Goal: Transaction & Acquisition: Obtain resource

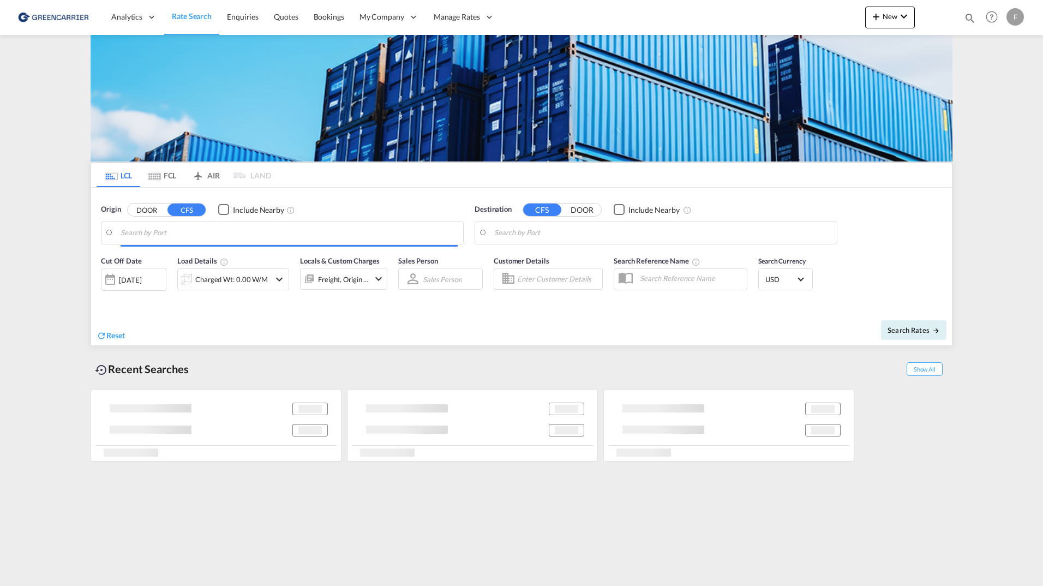
type input "[GEOGRAPHIC_DATA], NOOSL"
type input "Busan, KRPUS"
type input "[GEOGRAPHIC_DATA], NOOSL"
type input "Busan, KRPUS"
type input "Gothenburg (Goteborg), SEGOT"
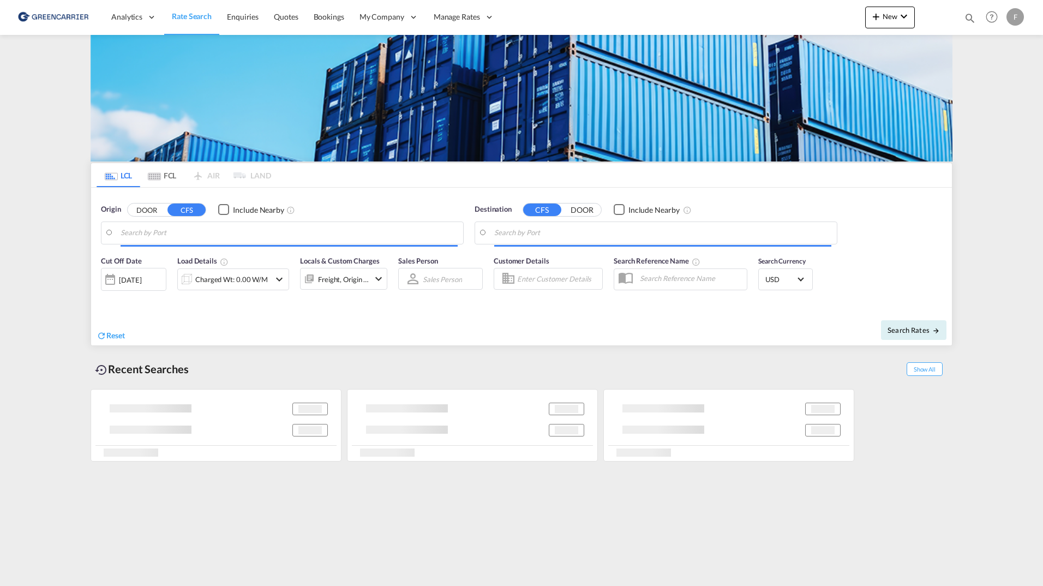
type input "Singapore, SGSIN"
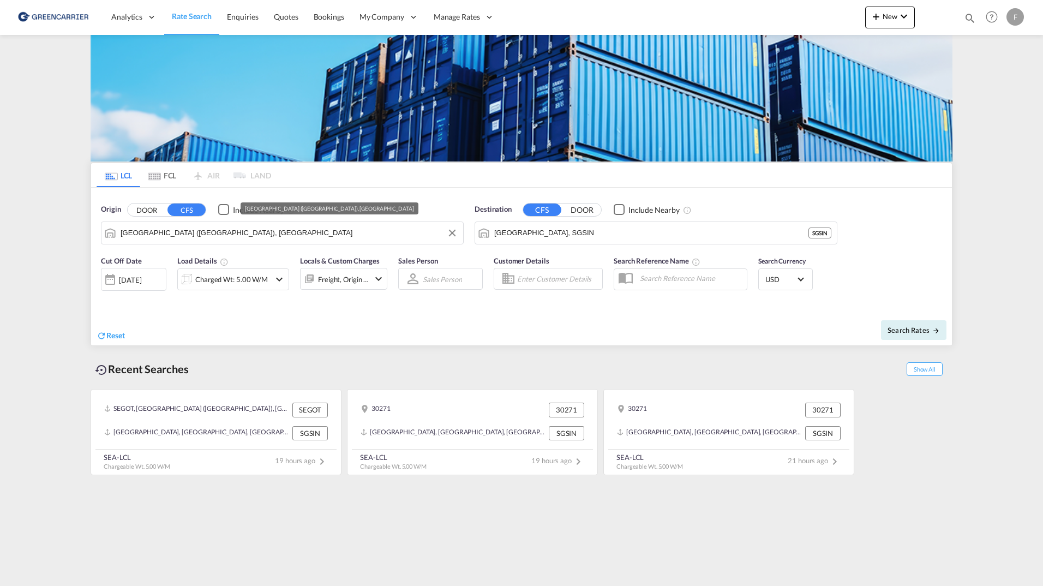
click at [226, 225] on input "Gothenburg (Goteborg), SEGOT" at bounding box center [289, 233] width 337 height 16
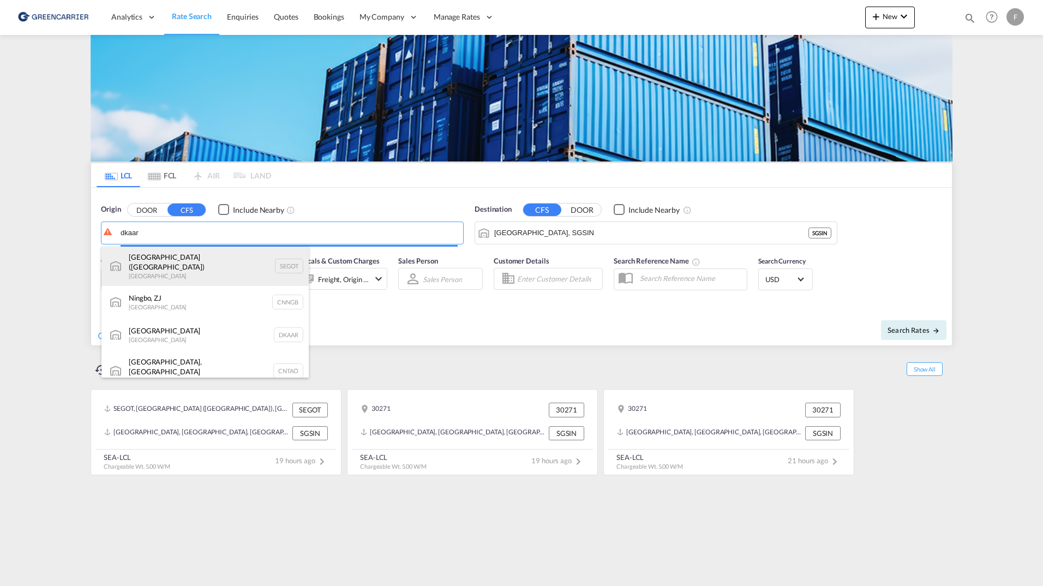
click at [190, 260] on div "Gothenburg (Goteborg) Sweden SEGOT" at bounding box center [204, 266] width 207 height 39
type input "Gothenburg (Goteborg), SEGOT"
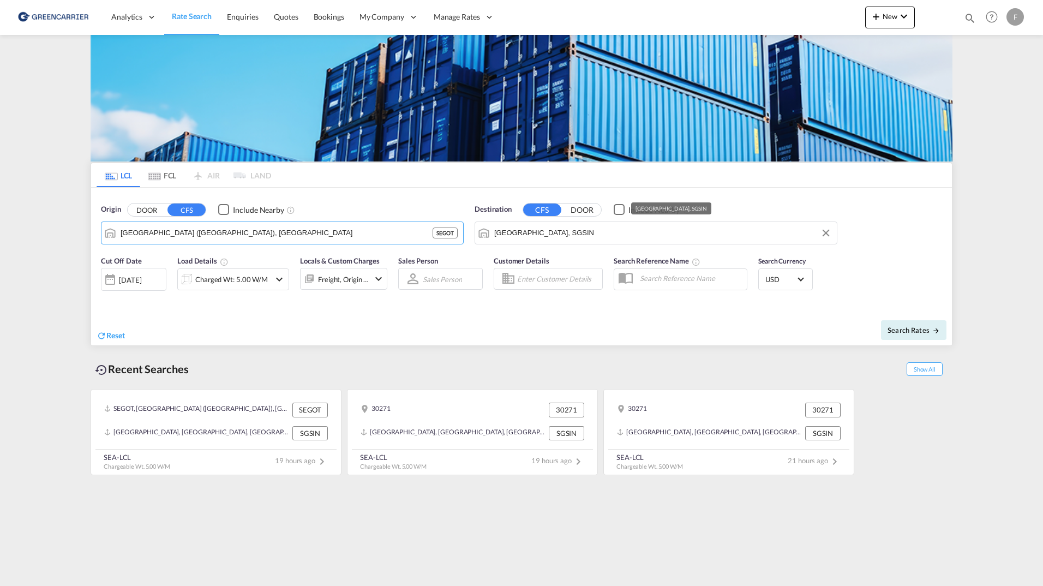
click at [629, 232] on input "[GEOGRAPHIC_DATA], SGSIN" at bounding box center [662, 233] width 337 height 16
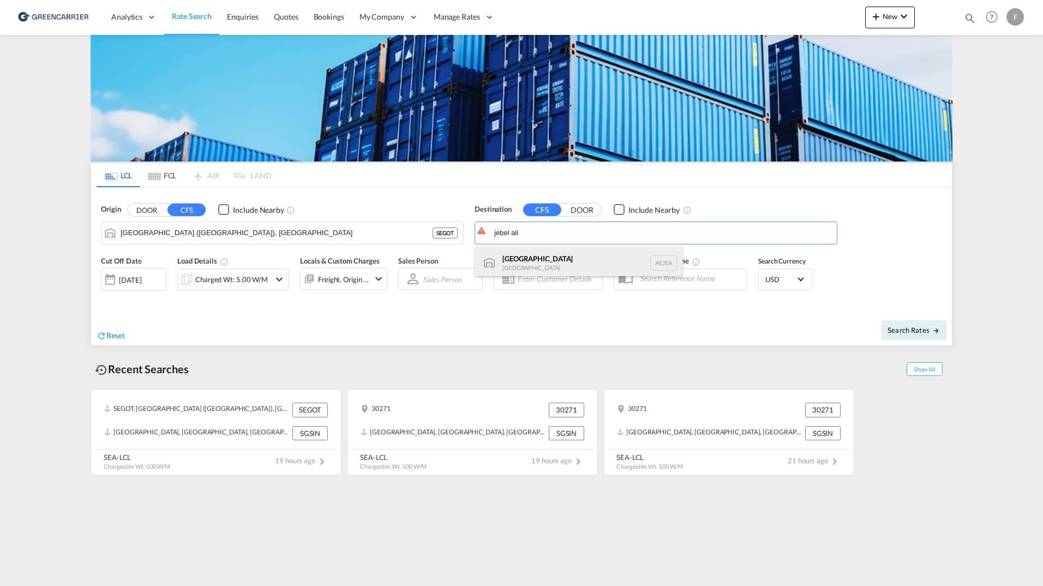
click at [584, 269] on div "Jebel Ali United Arab Emirates AEJEA" at bounding box center [578, 263] width 207 height 33
type input "Jebel Ali, AEJEA"
click at [920, 338] on button "Search Rates" at bounding box center [913, 330] width 65 height 20
type input "SEGOT to AEJEA / 18 Sep 2025"
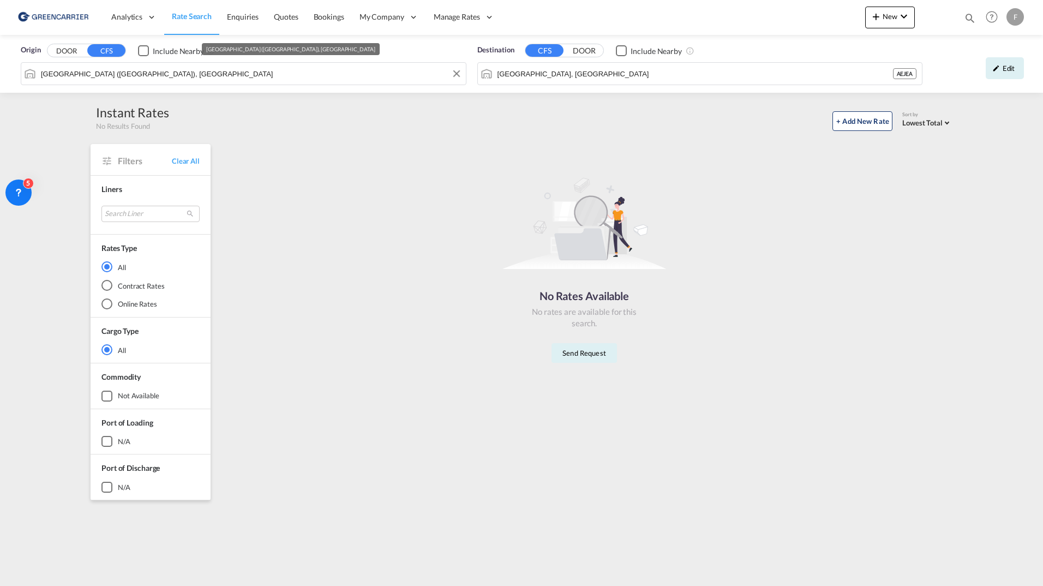
click at [221, 77] on input "Gothenburg (Goteborg), SEGOT" at bounding box center [250, 73] width 419 height 16
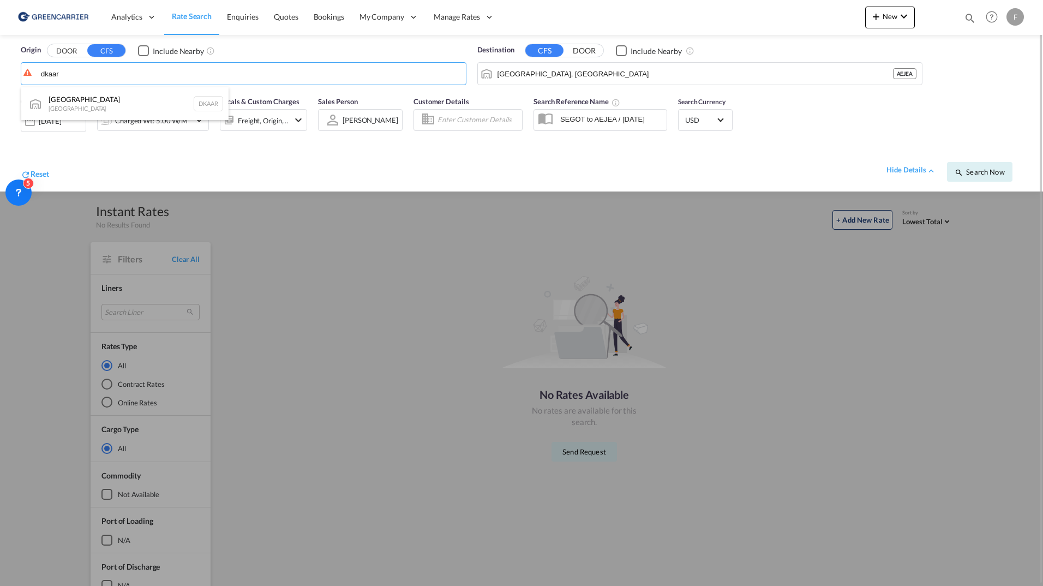
drag, startPoint x: 123, startPoint y: 100, endPoint x: 148, endPoint y: 100, distance: 25.6
click at [123, 100] on div "Aarhus Denmark DKAAR" at bounding box center [124, 103] width 207 height 33
type input "Aarhus, DKAAR"
click at [990, 168] on span "Search Now" at bounding box center [979, 171] width 50 height 9
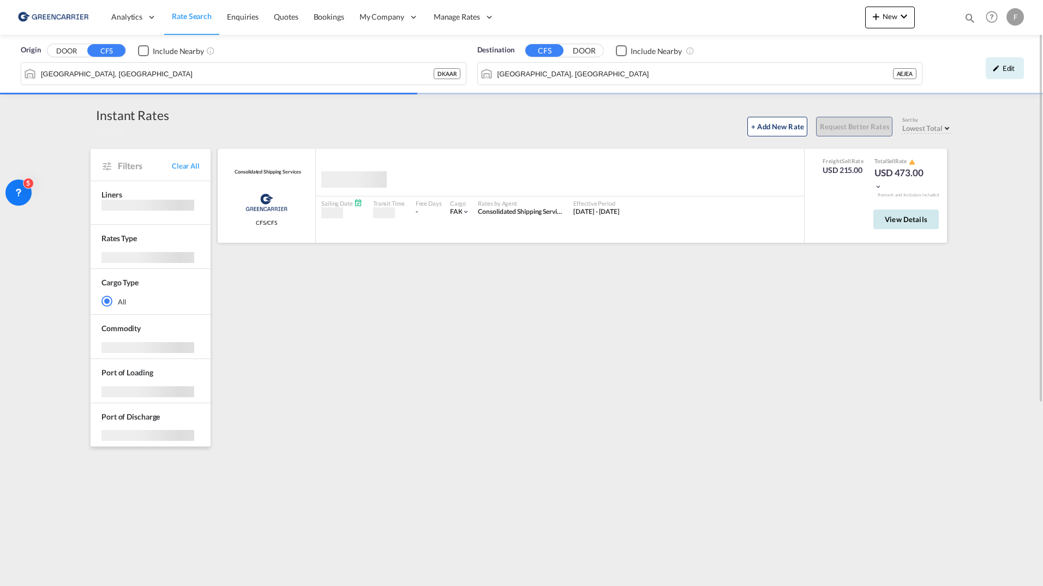
click at [902, 212] on div "View Details" at bounding box center [902, 221] width 74 height 31
click at [906, 218] on span "View Details" at bounding box center [906, 219] width 43 height 9
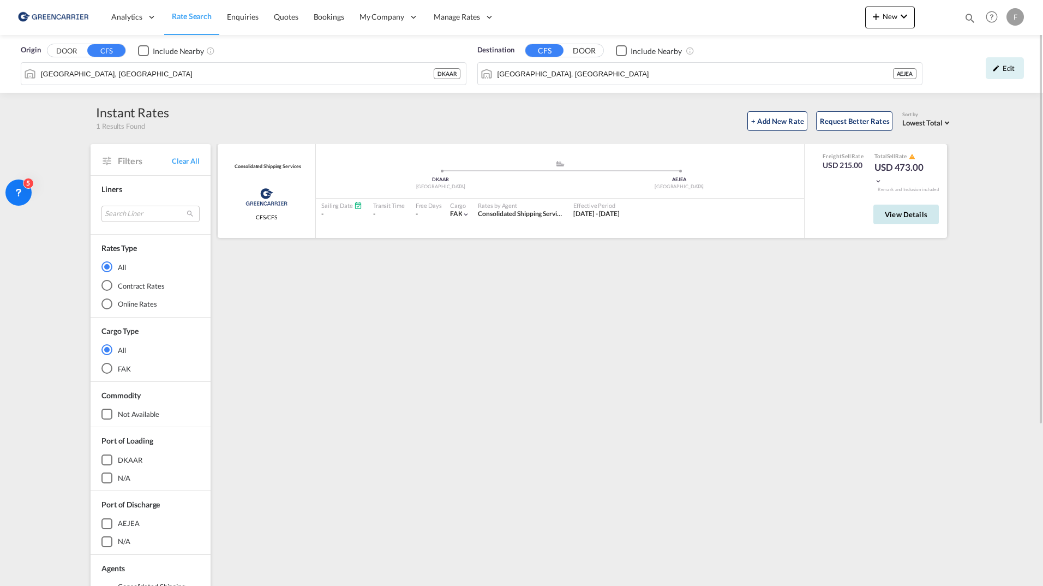
click at [915, 206] on button "View Details" at bounding box center [905, 215] width 65 height 20
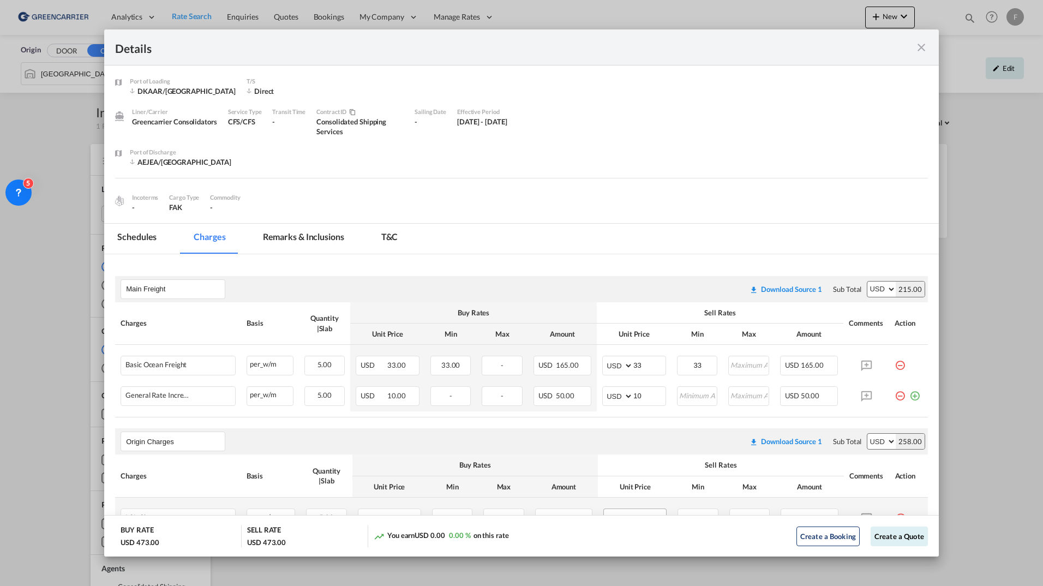
scroll to position [209, 0]
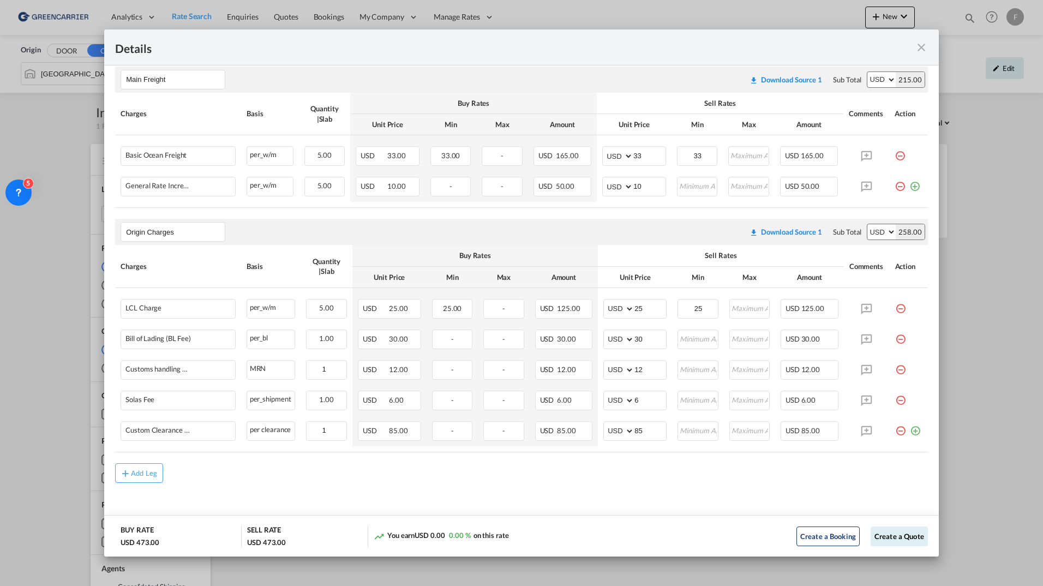
click at [923, 49] on md-icon "icon-close fg-AAA8AD m-0 cursor" at bounding box center [921, 47] width 13 height 13
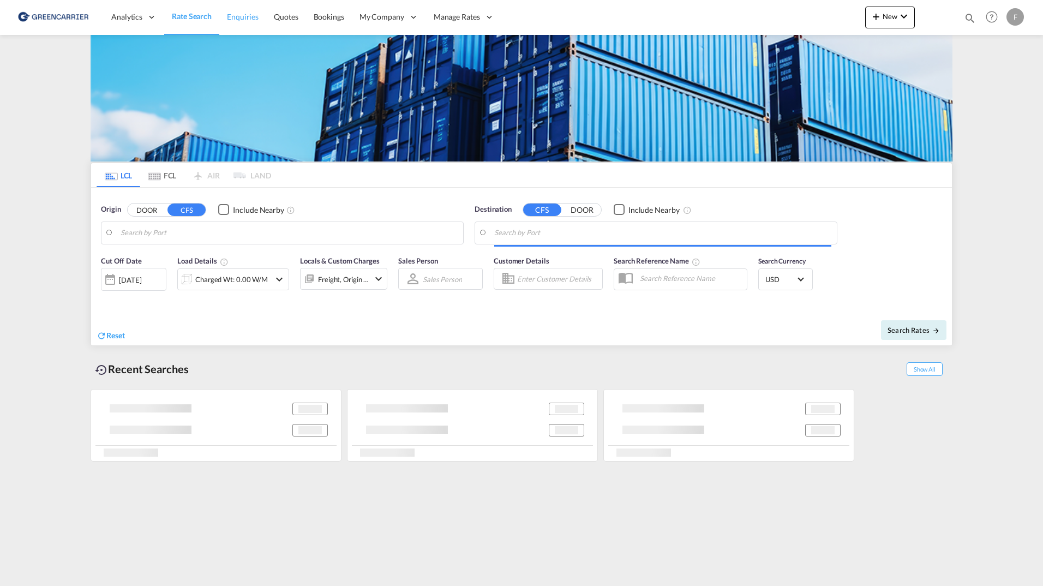
click at [248, 21] on span "Enquiries" at bounding box center [243, 16] width 32 height 9
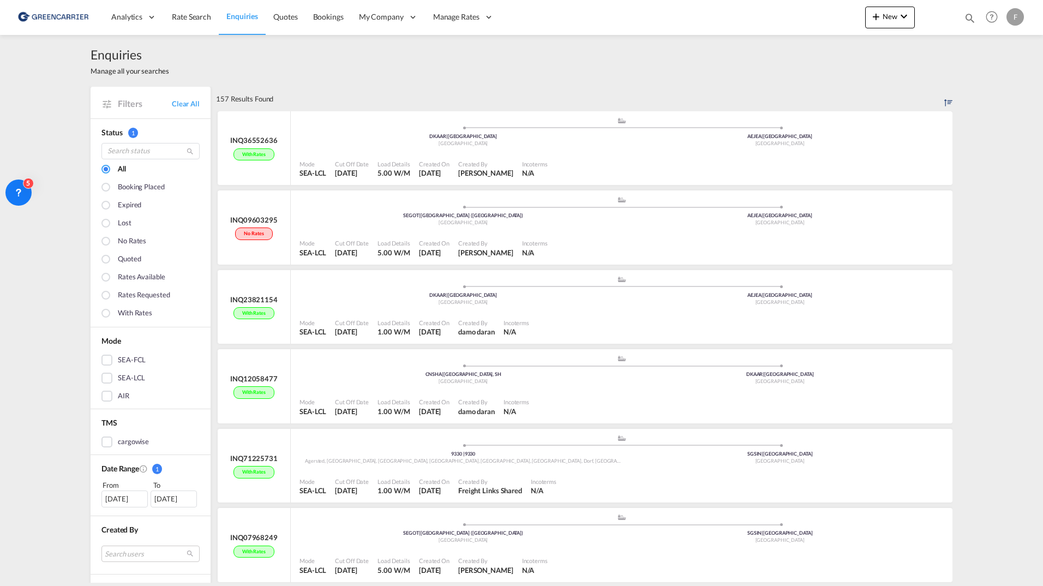
click at [344, 78] on div "Enquiries Manage all your searches" at bounding box center [522, 61] width 862 height 52
click at [183, 20] on span "Rate Search" at bounding box center [191, 16] width 39 height 9
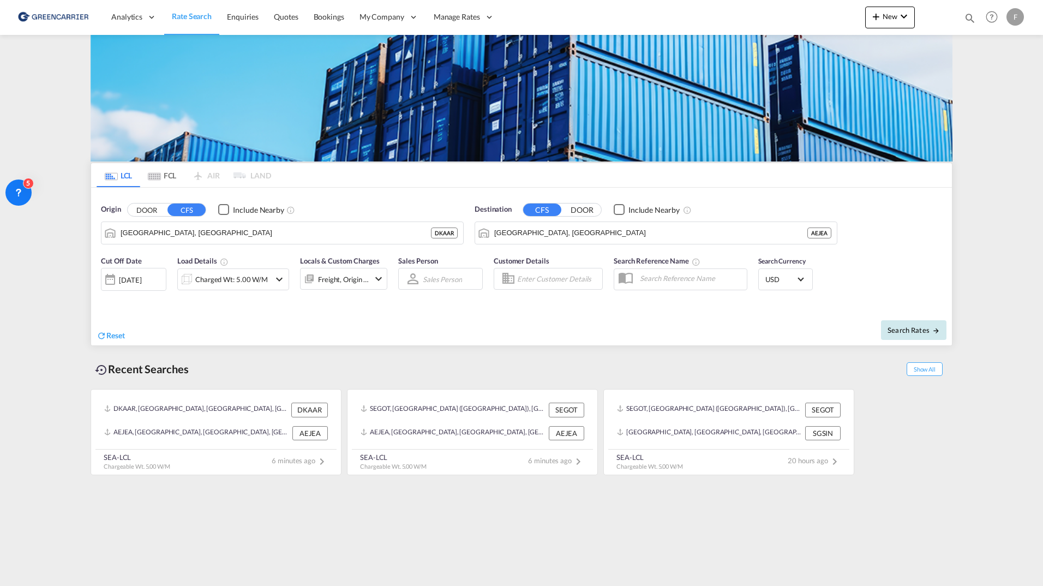
click at [910, 320] on button "Search Rates" at bounding box center [913, 330] width 65 height 20
type input "DKAAR to AEJEA / 18 Sep 2025"
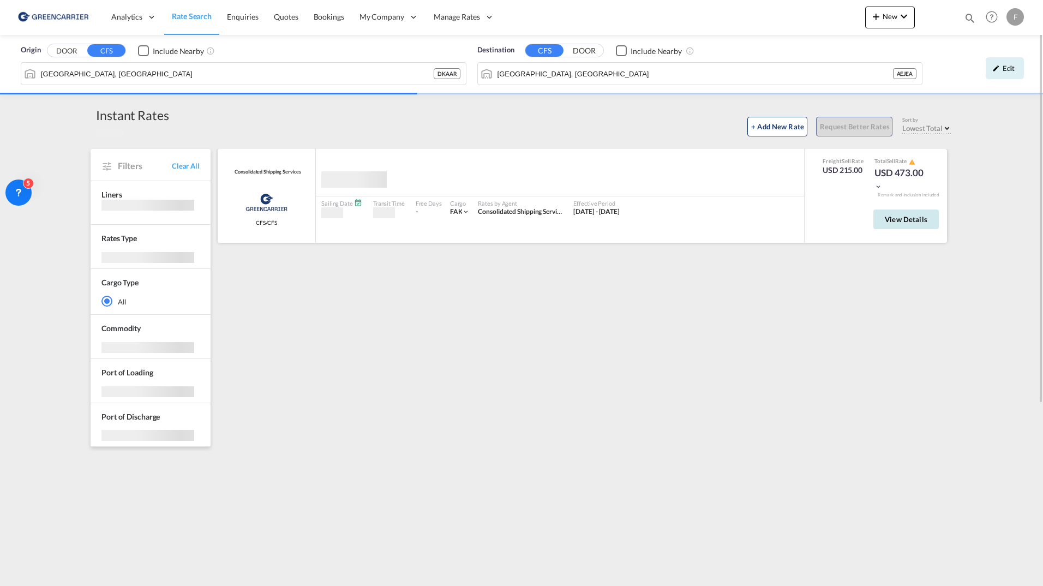
click at [881, 217] on button "View Details" at bounding box center [905, 219] width 65 height 20
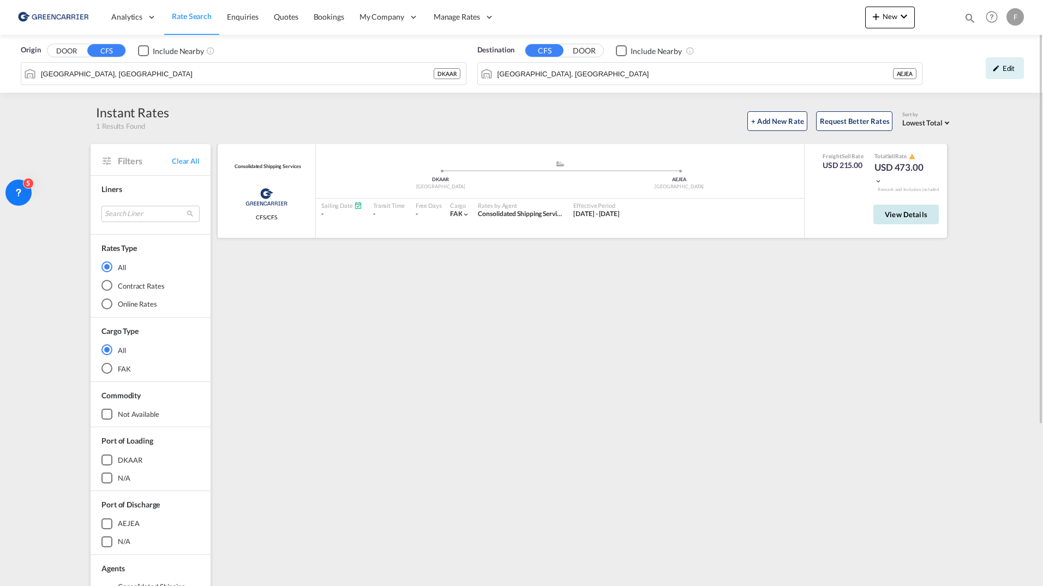
click at [893, 208] on button "View Details" at bounding box center [905, 215] width 65 height 20
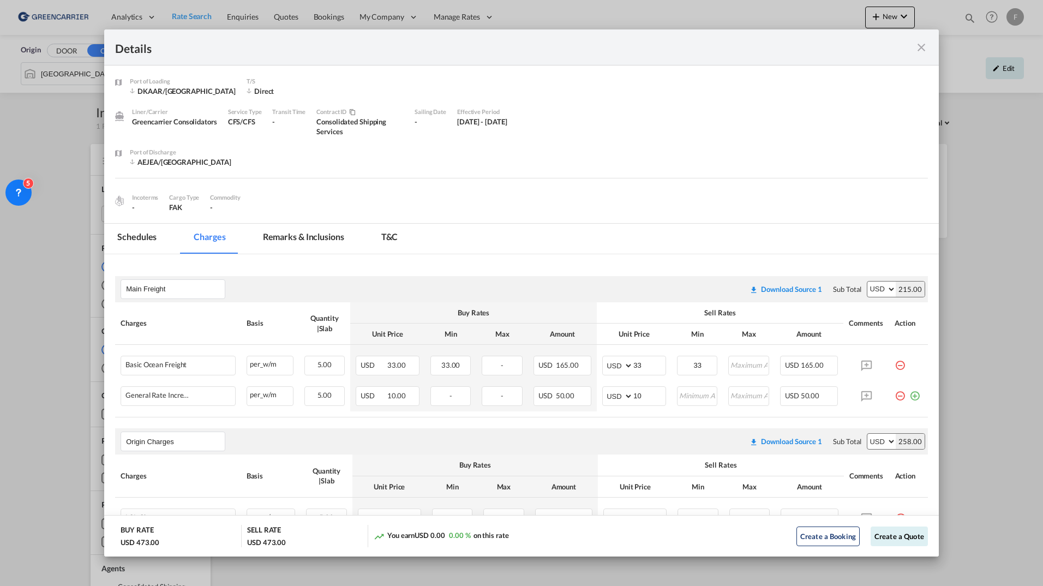
click at [369, 238] on md-tab-item "T&C" at bounding box center [389, 239] width 43 height 30
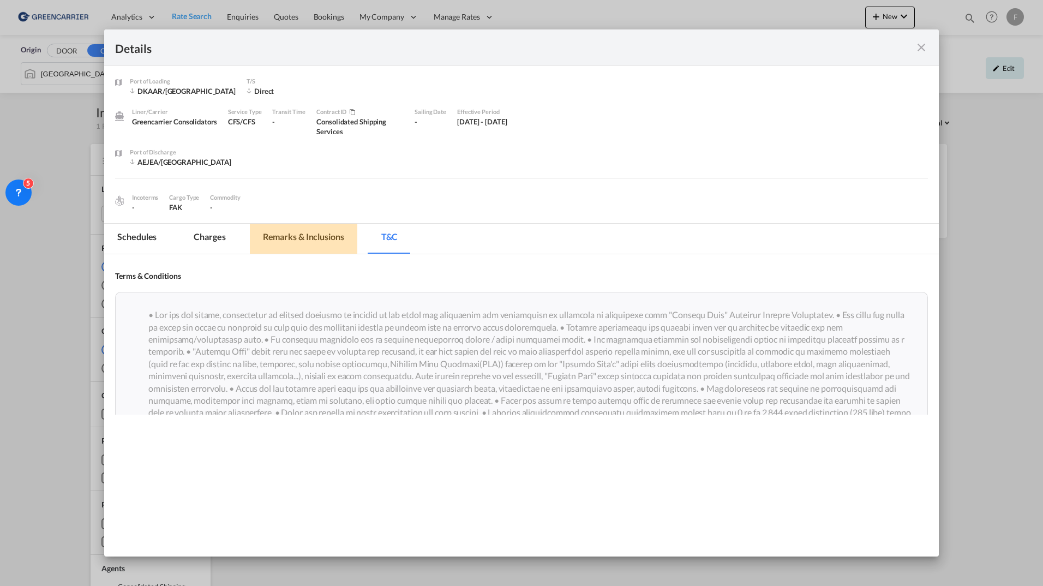
click at [316, 242] on md-tab-item "Remarks & Inclusions" at bounding box center [303, 239] width 107 height 30
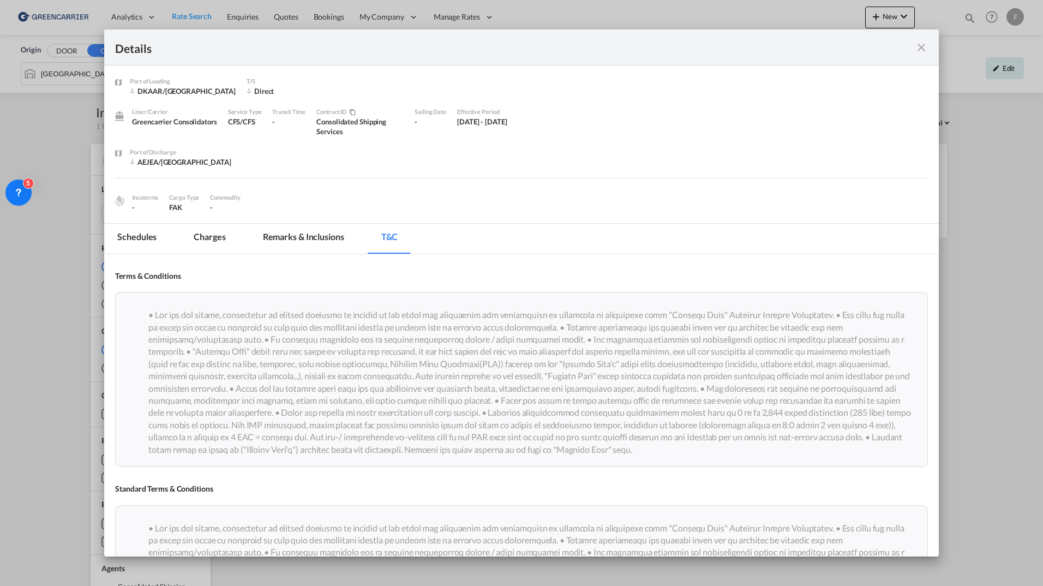
click at [320, 238] on md-tab-item "Remarks & Inclusions" at bounding box center [303, 239] width 107 height 30
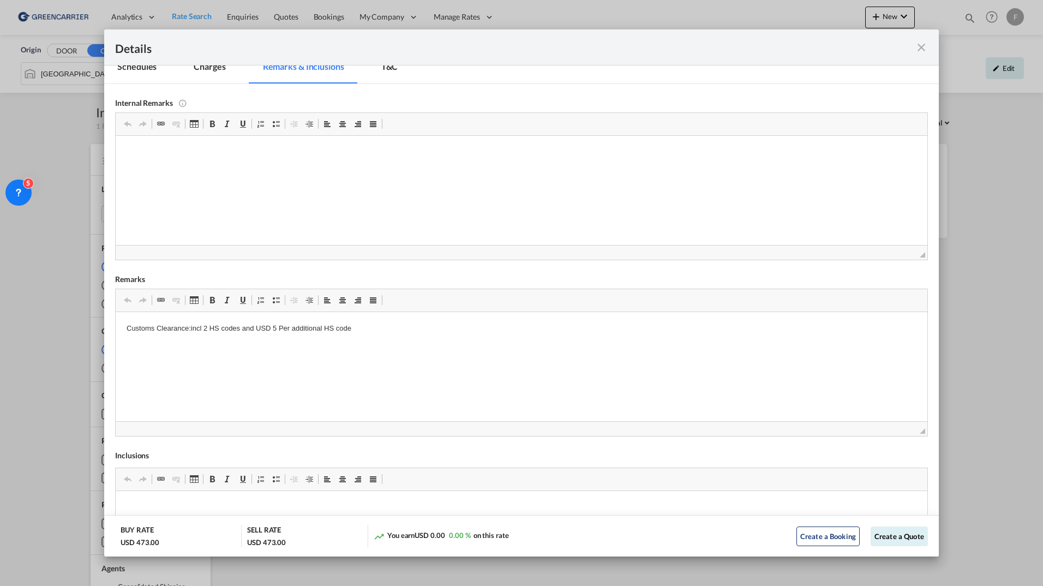
scroll to position [152, 0]
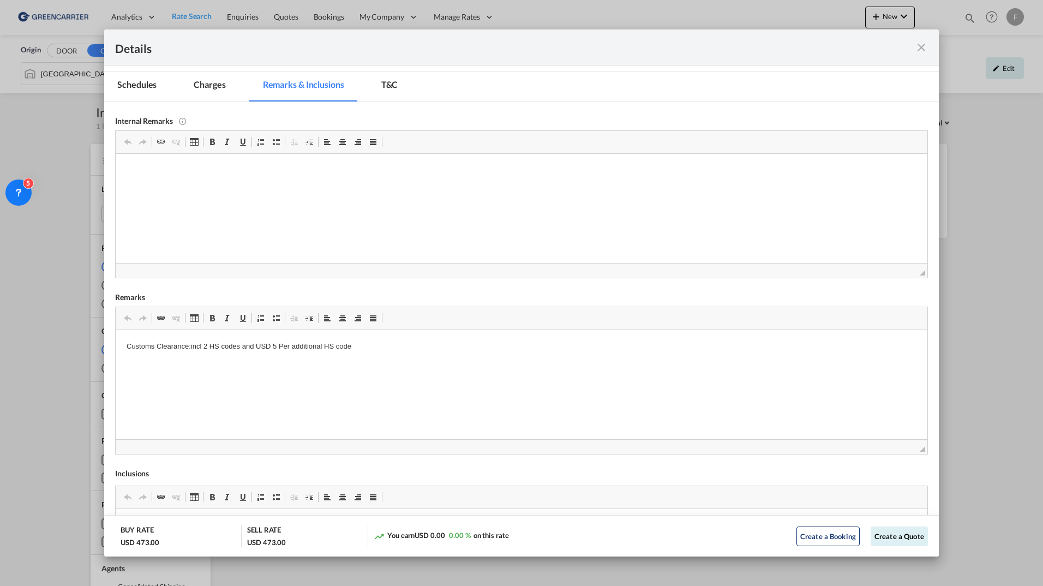
click at [920, 42] on md-icon "icon-close fg-AAA8AD m-0 cursor" at bounding box center [921, 47] width 13 height 13
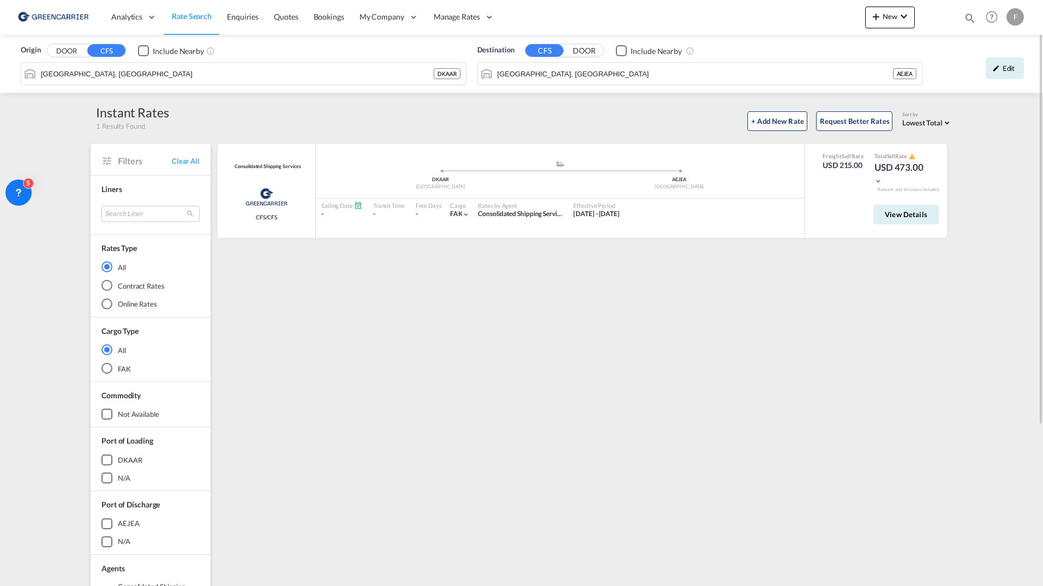
click at [195, 11] on span "Rate Search" at bounding box center [192, 15] width 40 height 9
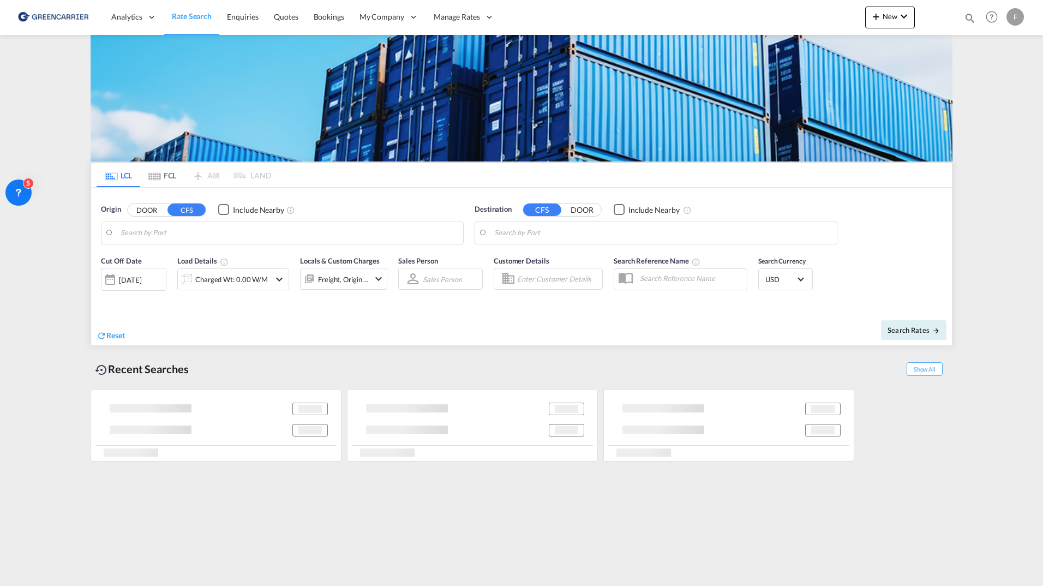
type input "Aarhus, DKAAR"
type input "Jebel Ali, AEJEA"
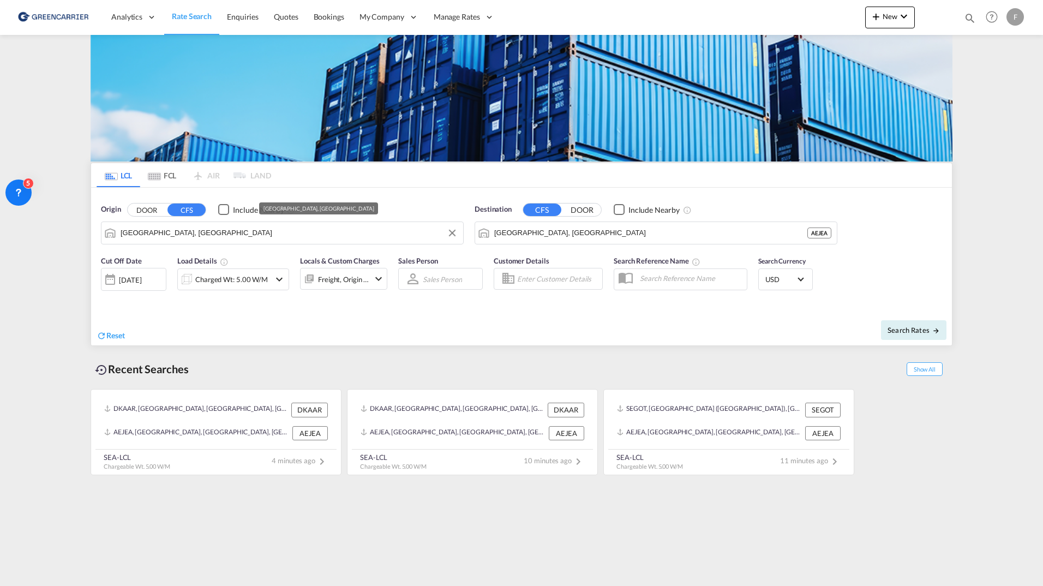
click at [164, 232] on input "Aarhus, DKAAR" at bounding box center [289, 233] width 337 height 16
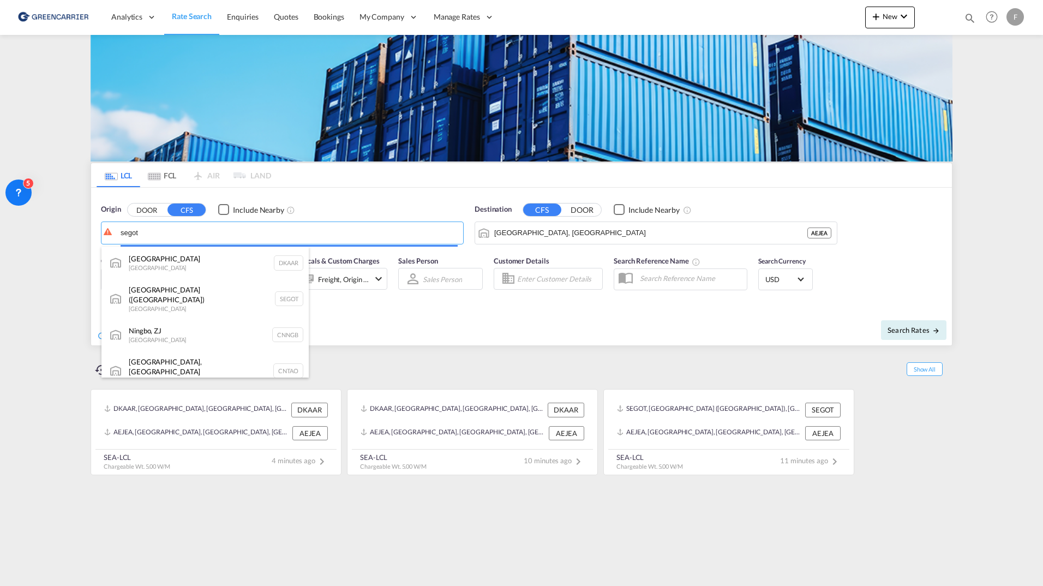
type input "segot"
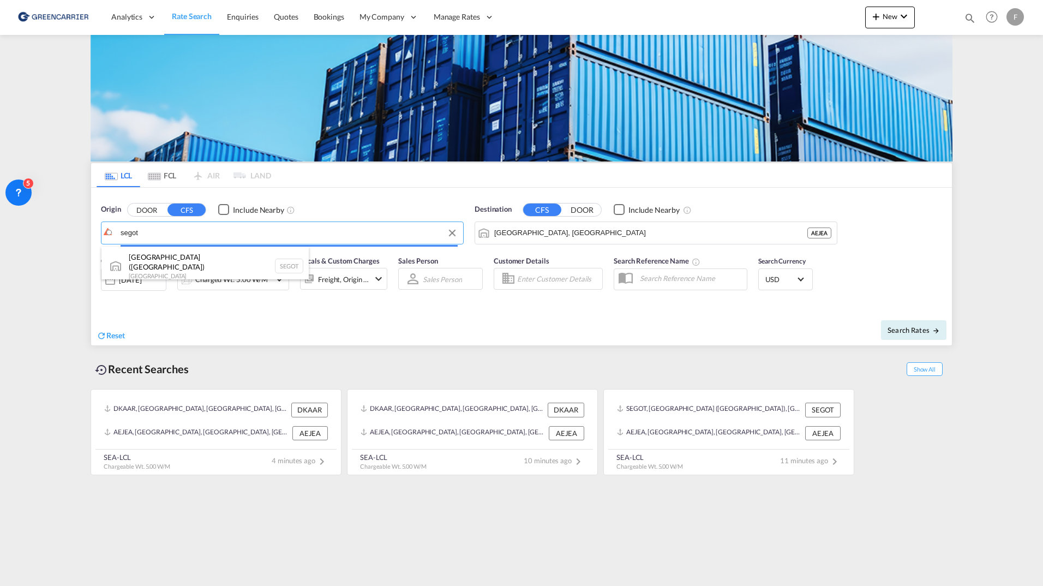
click at [146, 237] on body "Analytics Reports Dashboard Rate Search Enquiries Quotes Bookings" at bounding box center [521, 293] width 1043 height 586
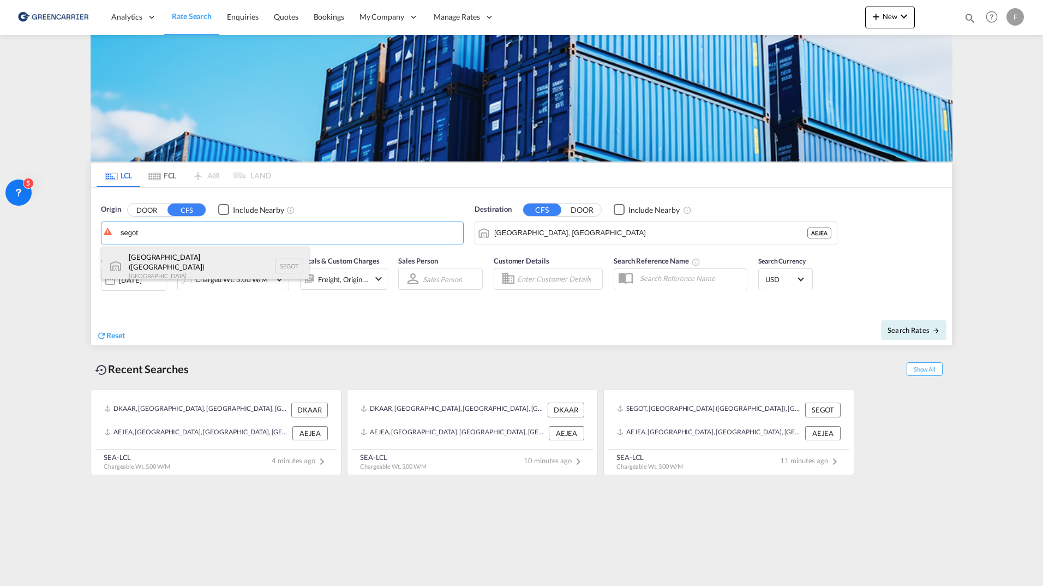
click at [156, 253] on div "Gothenburg (Goteborg) Sweden SEGOT" at bounding box center [204, 266] width 207 height 39
type input "Gothenburg (Goteborg), SEGOT"
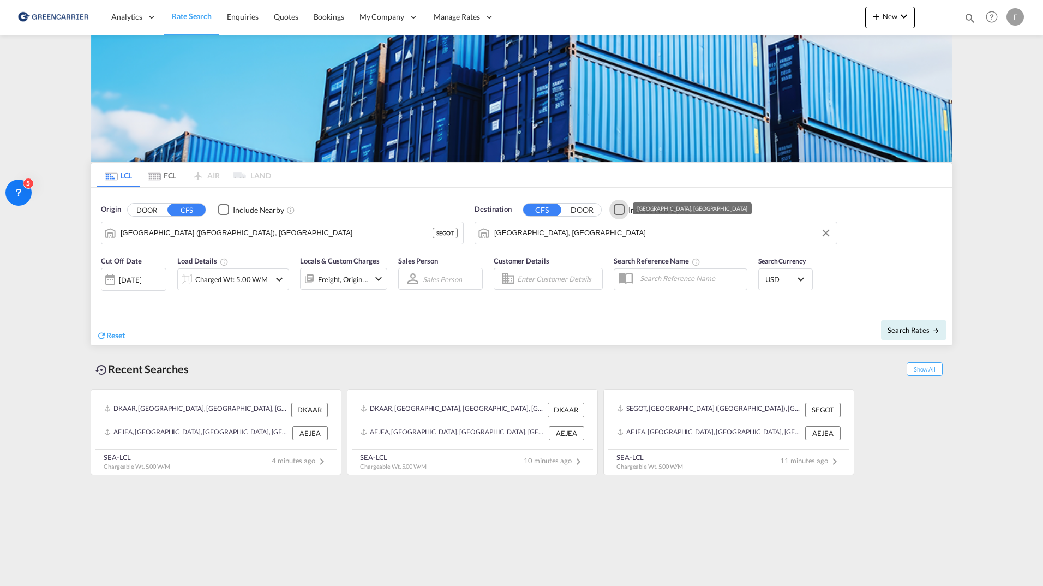
click at [549, 239] on input "Jebel Ali, AEJEA" at bounding box center [662, 233] width 337 height 16
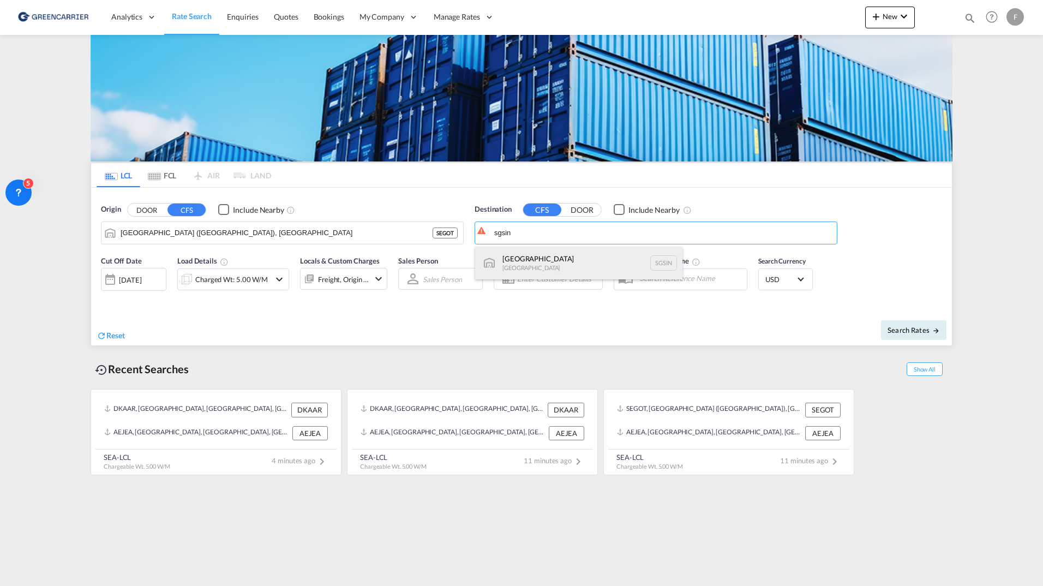
click at [550, 256] on div "Singapore Singapore SGSIN" at bounding box center [578, 263] width 207 height 33
type input "[GEOGRAPHIC_DATA], SGSIN"
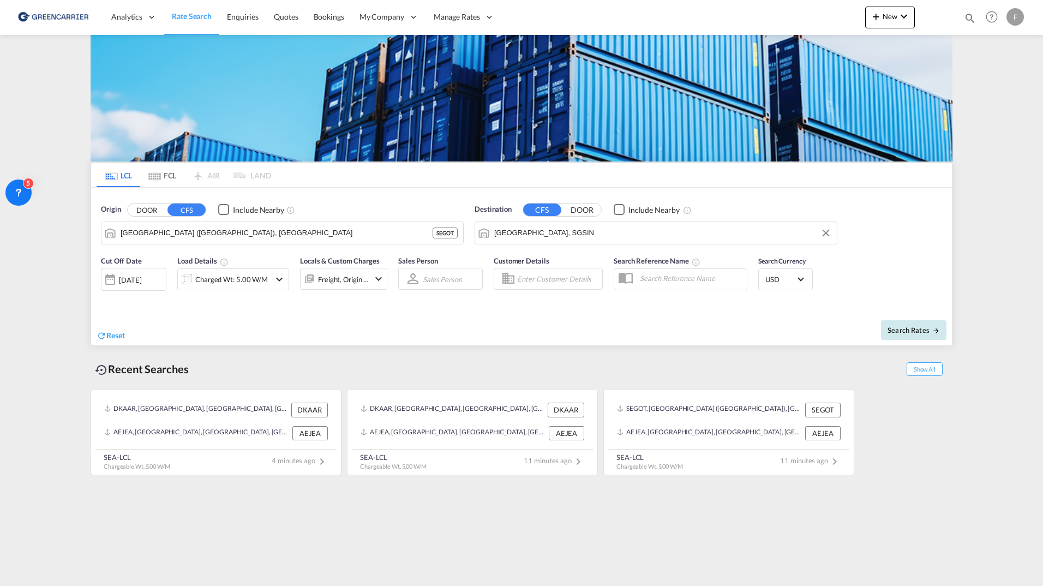
click at [901, 327] on span "Search Rates" at bounding box center [913, 330] width 52 height 9
type input "SEGOT to SGSIN / 18 Sep 2025"
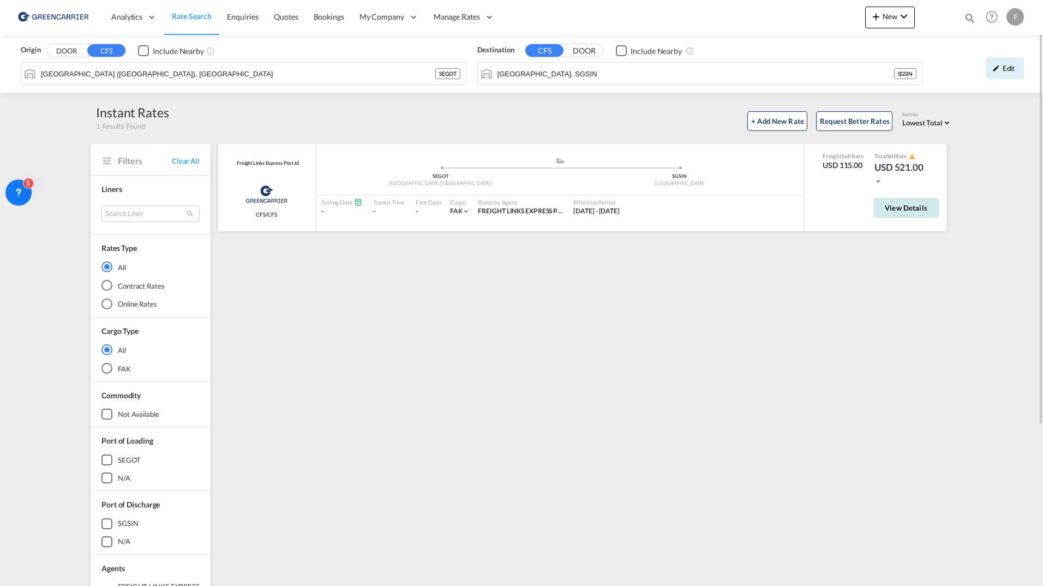
click at [888, 211] on span "View Details" at bounding box center [906, 207] width 43 height 9
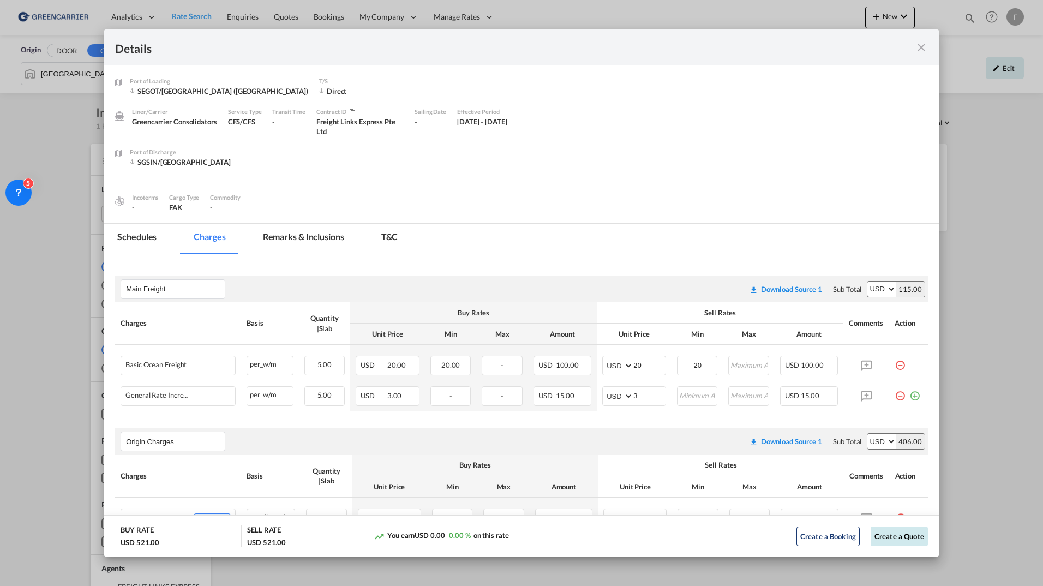
click at [870, 538] on button "Create a Quote" at bounding box center [898, 536] width 57 height 20
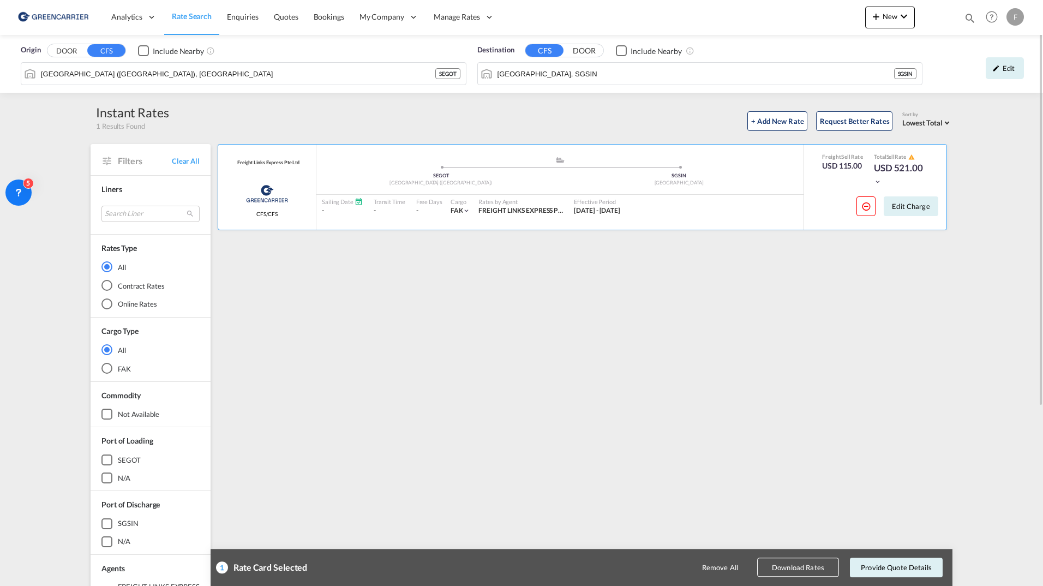
click at [802, 566] on button "Download Rates" at bounding box center [798, 567] width 82 height 19
click at [868, 213] on button "button" at bounding box center [865, 206] width 19 height 20
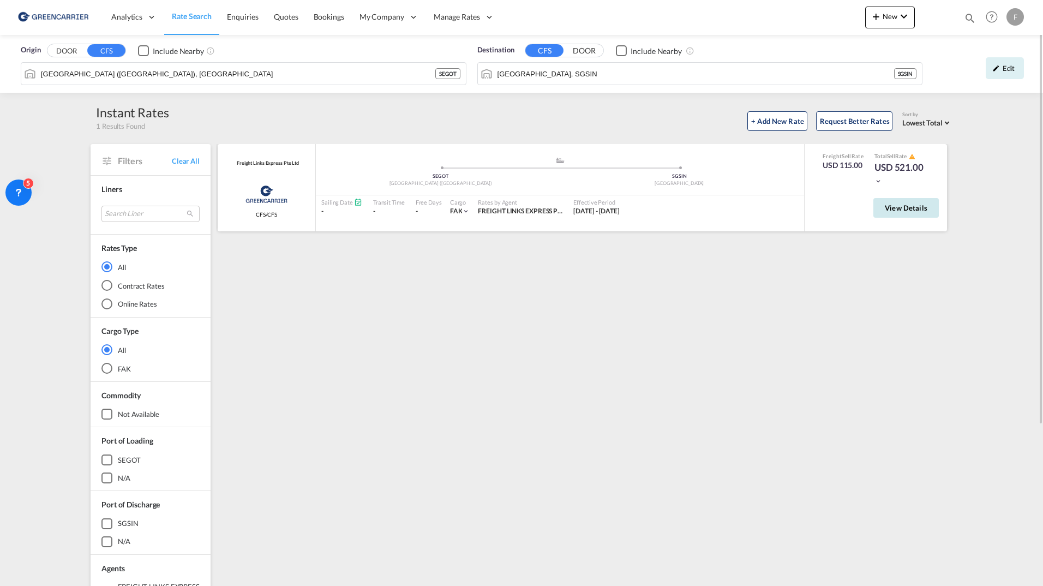
click at [898, 207] on span "View Details" at bounding box center [906, 207] width 43 height 9
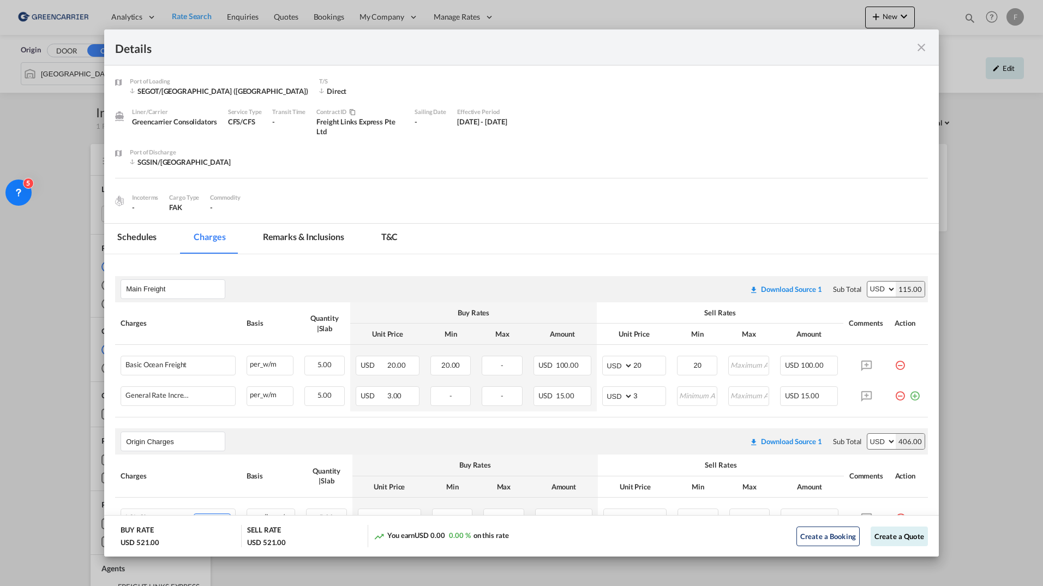
click at [914, 55] on div "Details" at bounding box center [521, 47] width 834 height 36
click at [920, 44] on md-icon "icon-close fg-AAA8AD m-0 cursor" at bounding box center [921, 47] width 13 height 13
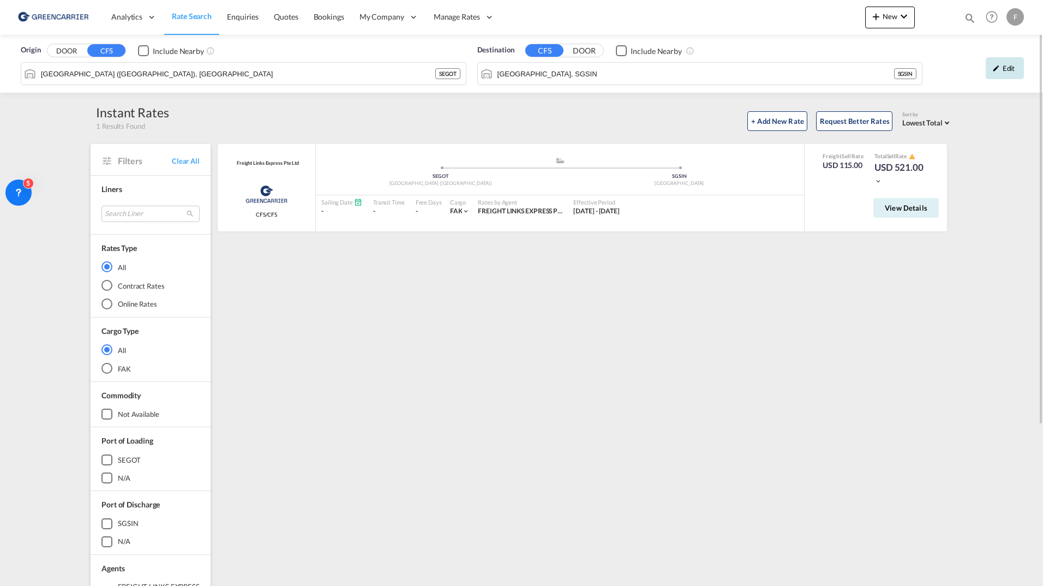
click at [1011, 70] on div "Edit" at bounding box center [1005, 68] width 38 height 22
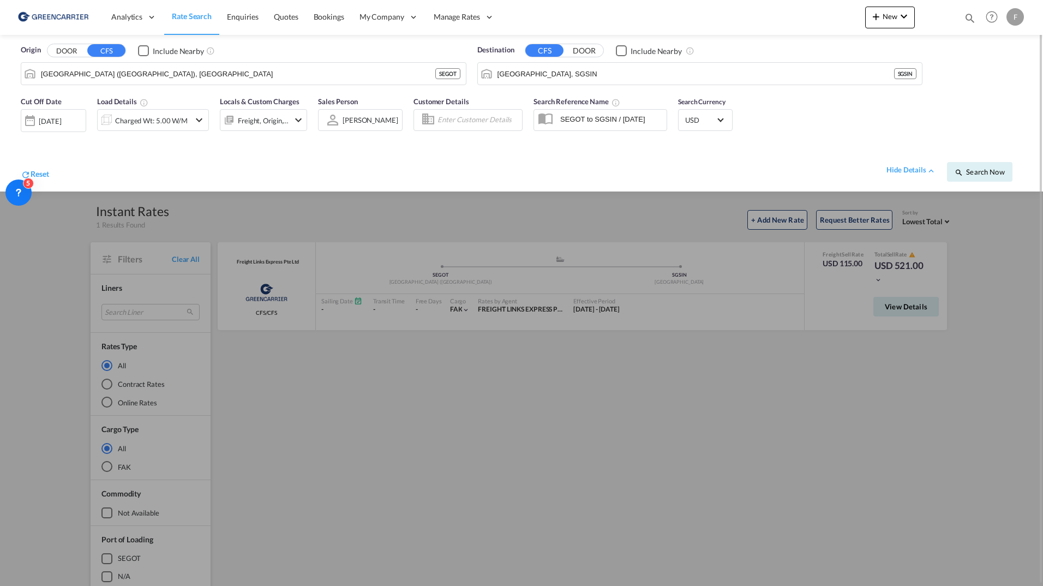
click at [184, 120] on div "Charged Wt: 5.00 W/M" at bounding box center [151, 120] width 73 height 15
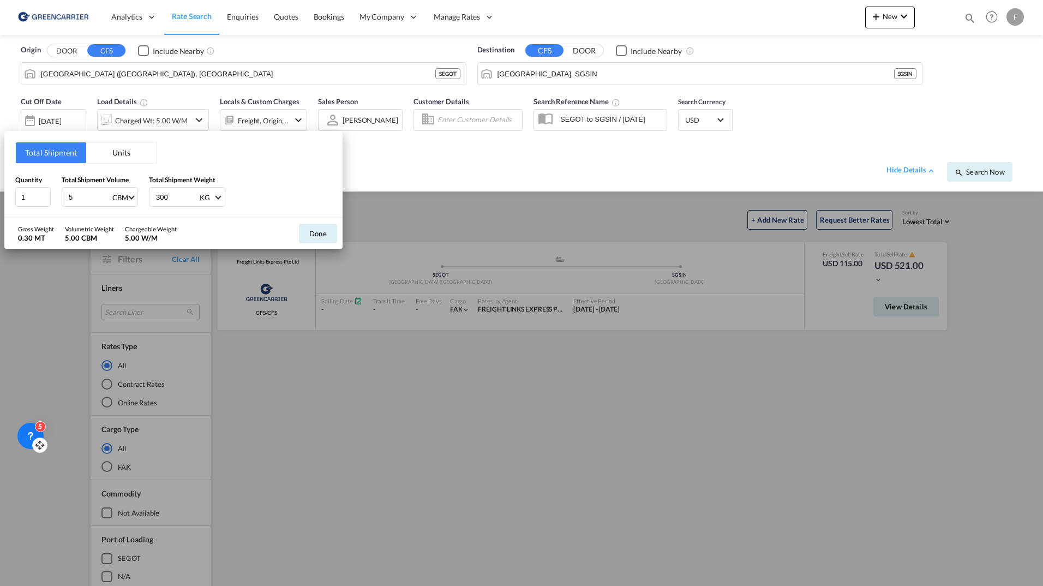
drag, startPoint x: 24, startPoint y: 202, endPoint x: 37, endPoint y: 458, distance: 256.1
click at [37, 447] on icon at bounding box center [37, 445] width 2 height 3
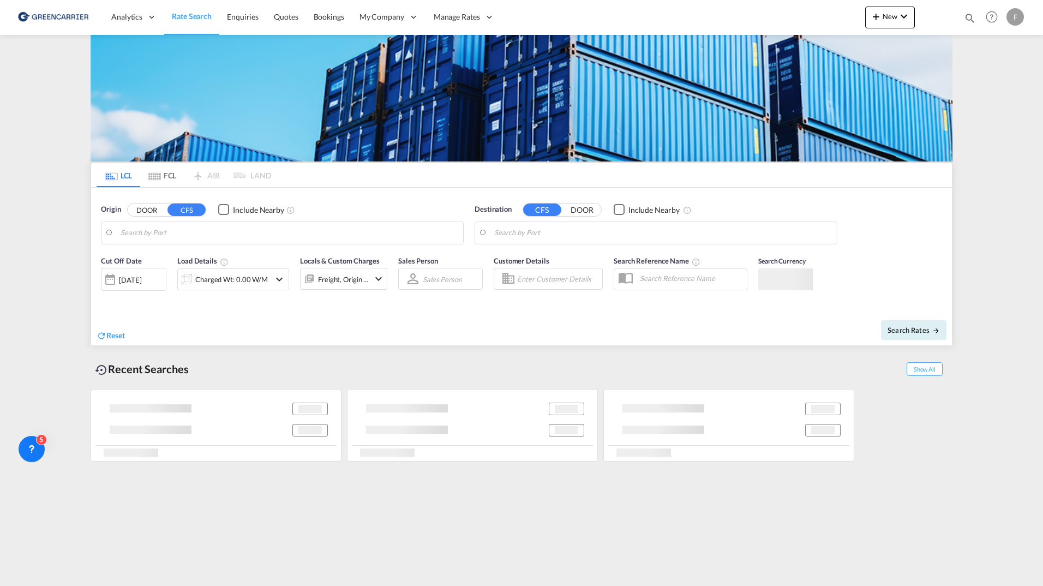
type input "[GEOGRAPHIC_DATA] ([GEOGRAPHIC_DATA]), [GEOGRAPHIC_DATA]"
type input "[GEOGRAPHIC_DATA], SGSIN"
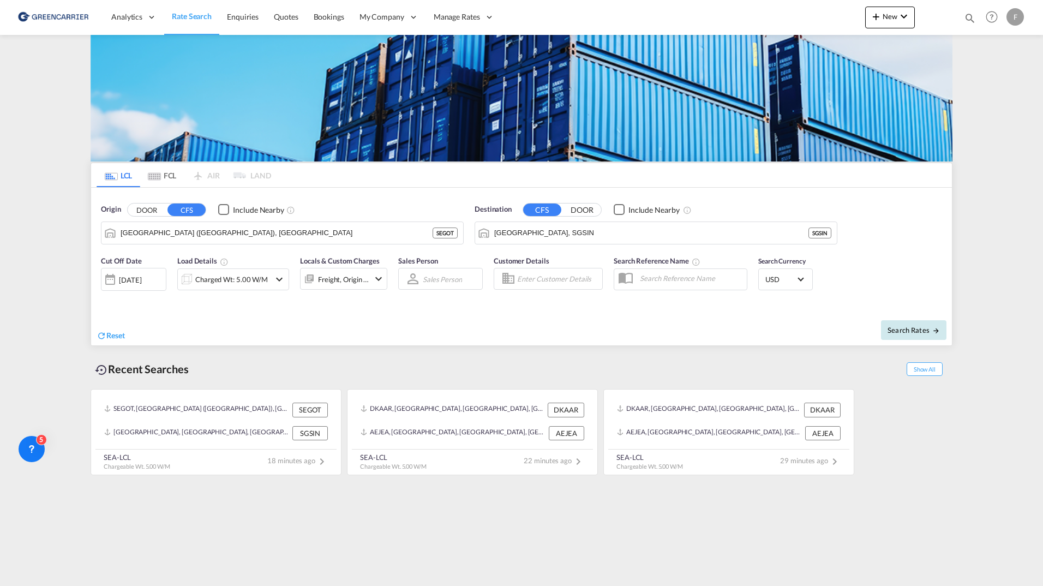
click at [918, 329] on span "Search Rates" at bounding box center [913, 330] width 52 height 9
type input "SEGOT to SGSIN / 18 Sep 2025"
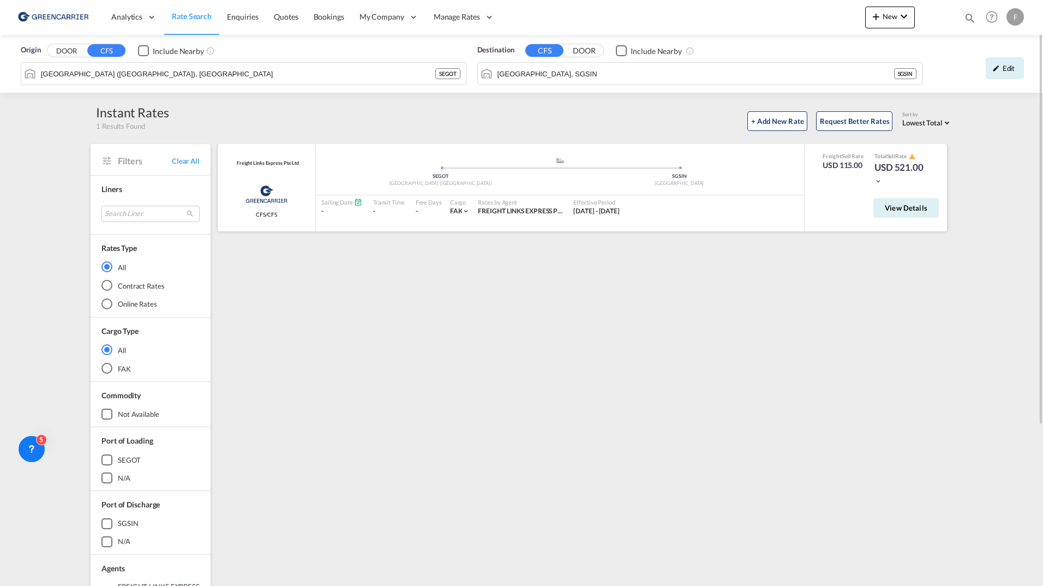
click at [941, 213] on div "View Details" at bounding box center [875, 210] width 142 height 31
click at [928, 210] on button "View Details" at bounding box center [905, 208] width 65 height 20
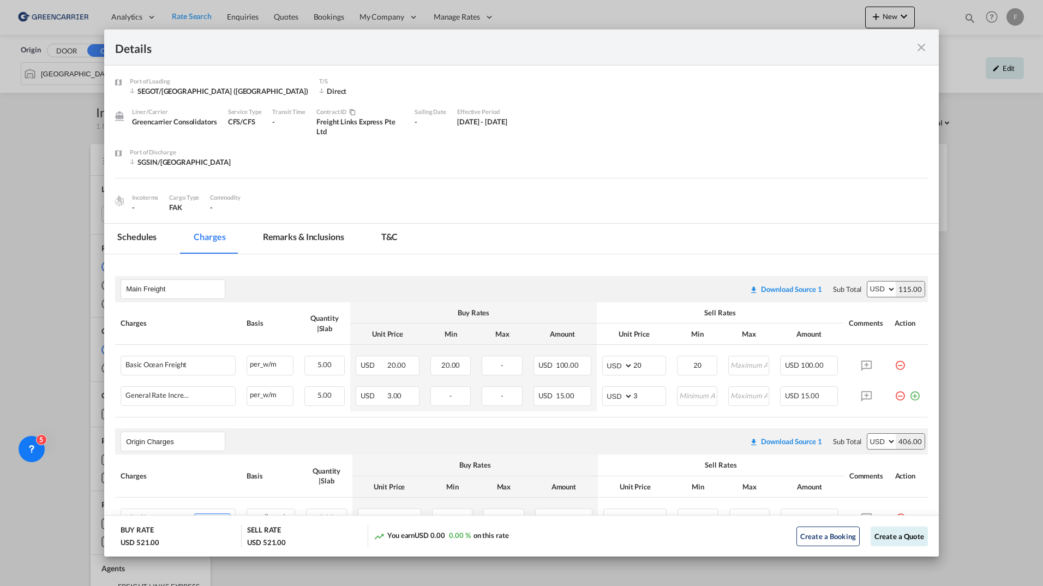
click at [921, 47] on md-icon "icon-close fg-AAA8AD m-0 cursor" at bounding box center [921, 47] width 13 height 13
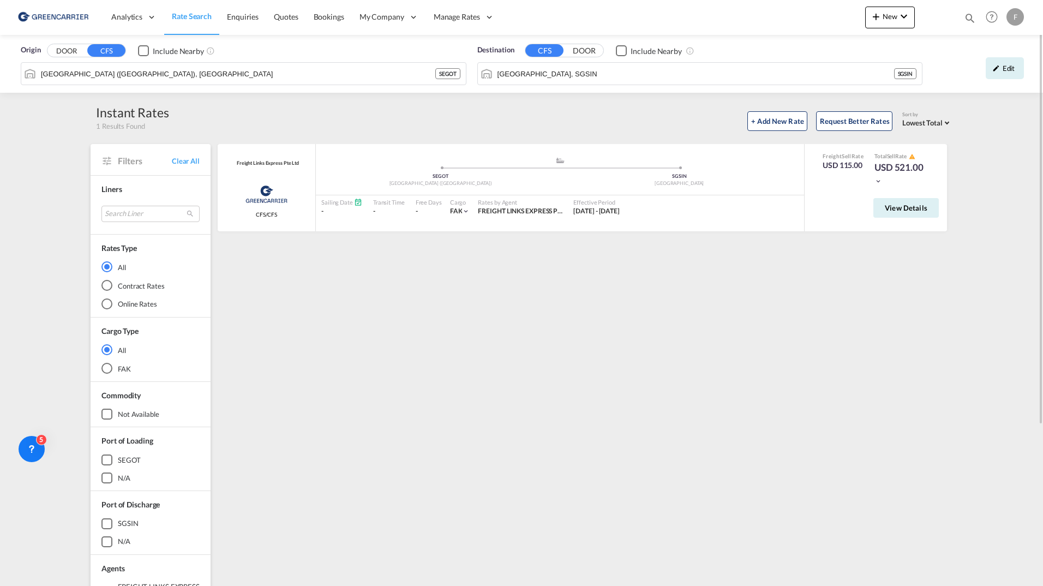
click at [70, 50] on button "DOOR" at bounding box center [66, 51] width 38 height 13
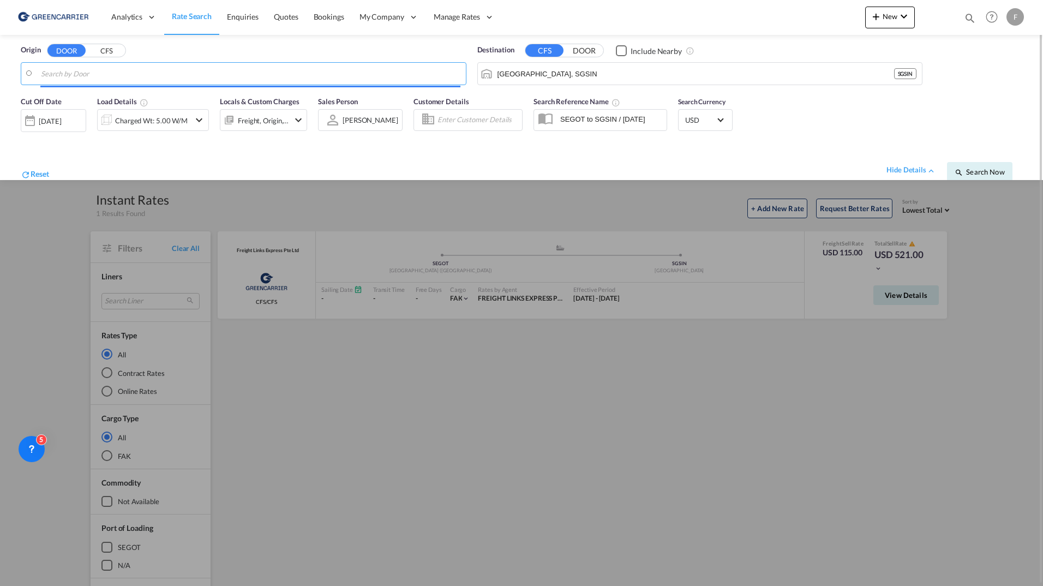
click at [99, 81] on body "Analytics Reports Dashboard Rate Search Enquiries Quotes Bookings" at bounding box center [521, 293] width 1043 height 586
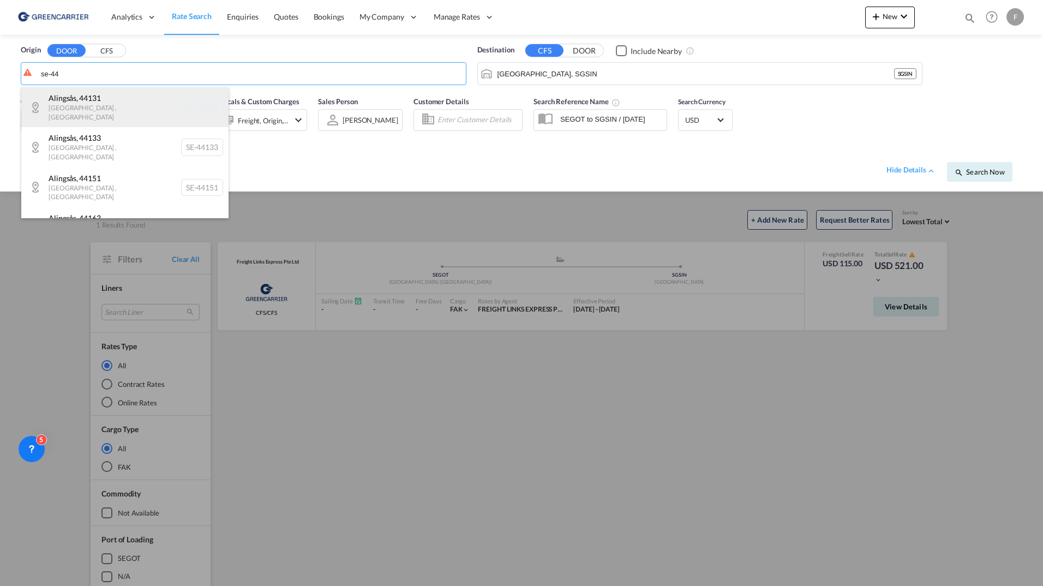
click at [116, 103] on div "Alingsås , 44131 Västra Götaland , Sweden SE-44131" at bounding box center [124, 107] width 207 height 40
type input "SE-44131, Alingsås, Västra Götaland"
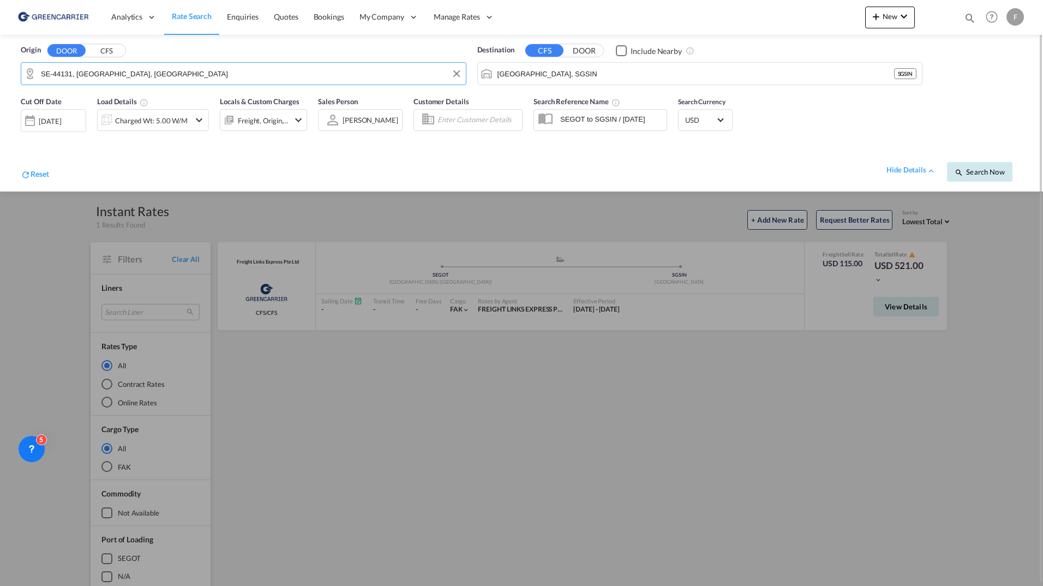
click at [984, 167] on button "Search Now" at bounding box center [979, 172] width 65 height 20
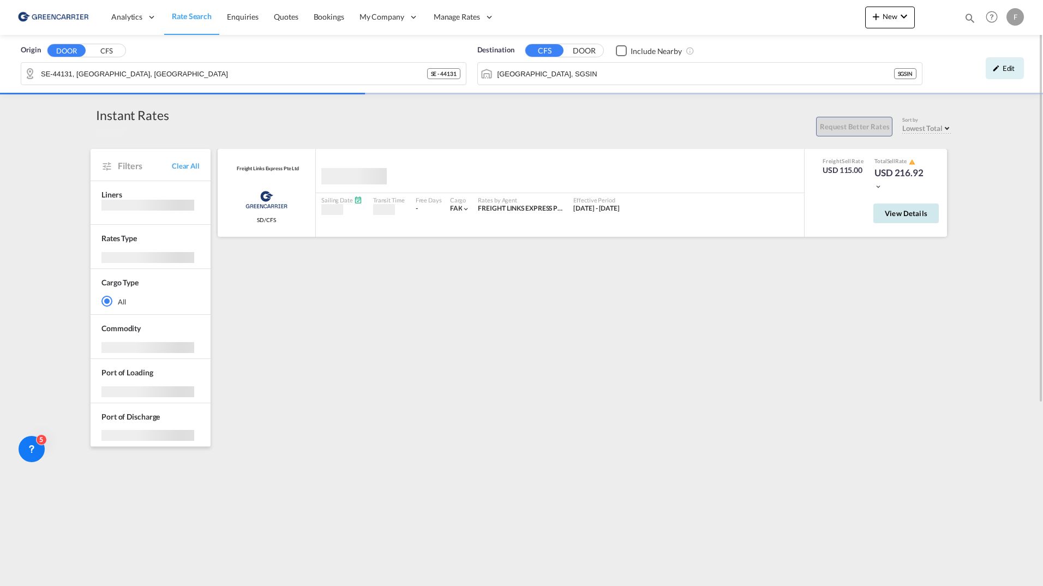
click at [897, 211] on span "View Details" at bounding box center [906, 213] width 43 height 9
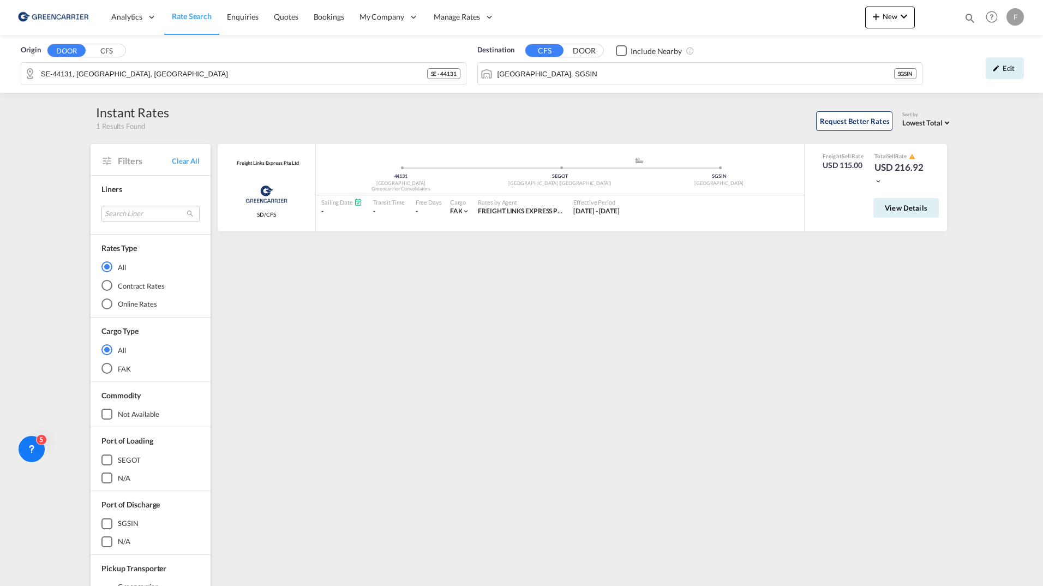
click at [902, 208] on span "View Details" at bounding box center [906, 207] width 43 height 9
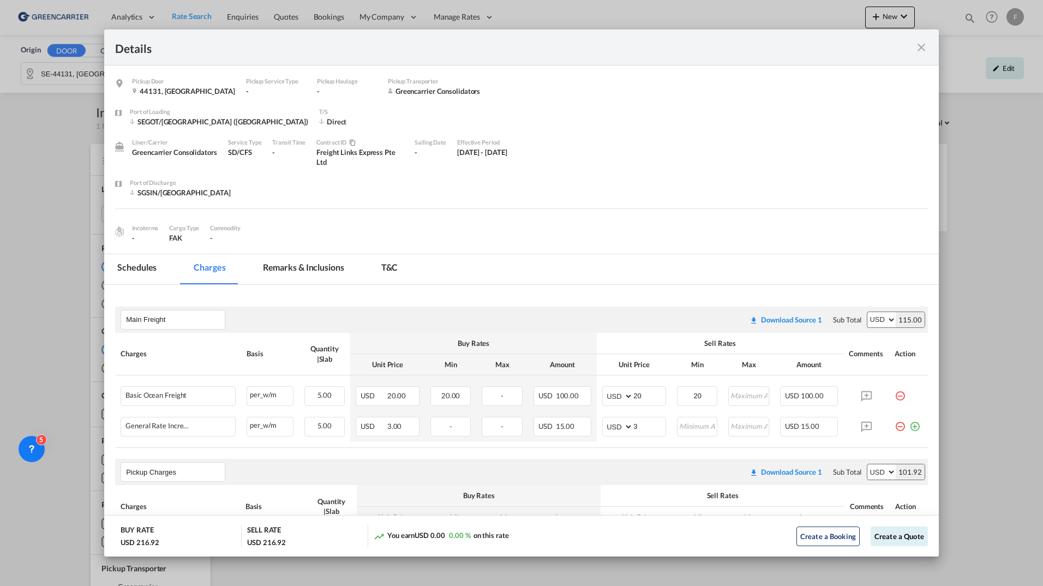
click at [920, 50] on md-icon "icon-close fg-AAA8AD m-0 cursor" at bounding box center [921, 47] width 13 height 13
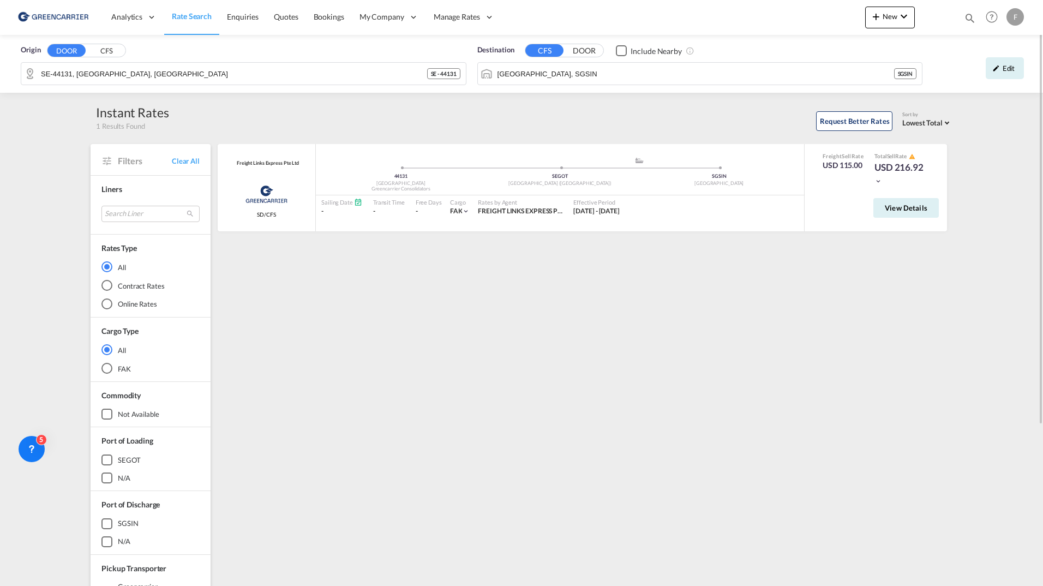
click at [521, 296] on div "Freight Links Express Pte Ltd Greencarrier Consolidators SD/CFS added by you 44…" at bounding box center [584, 471] width 736 height 654
click at [239, 16] on span "Enquiries" at bounding box center [243, 16] width 32 height 9
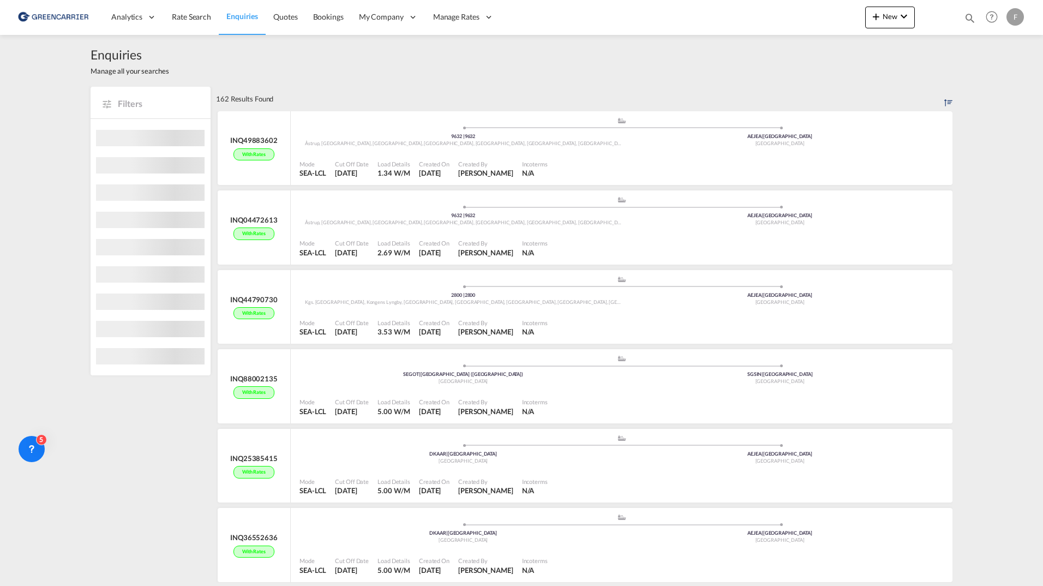
click at [392, 80] on div "Enquiries Manage all your searches" at bounding box center [522, 61] width 862 height 52
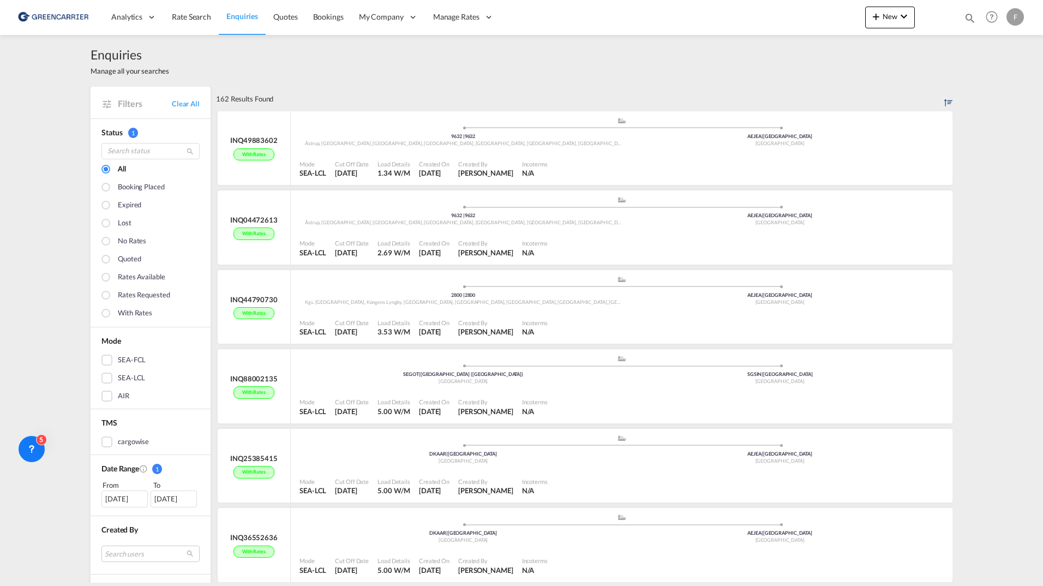
click at [313, 75] on div "Enquiries Manage all your searches" at bounding box center [522, 61] width 862 height 52
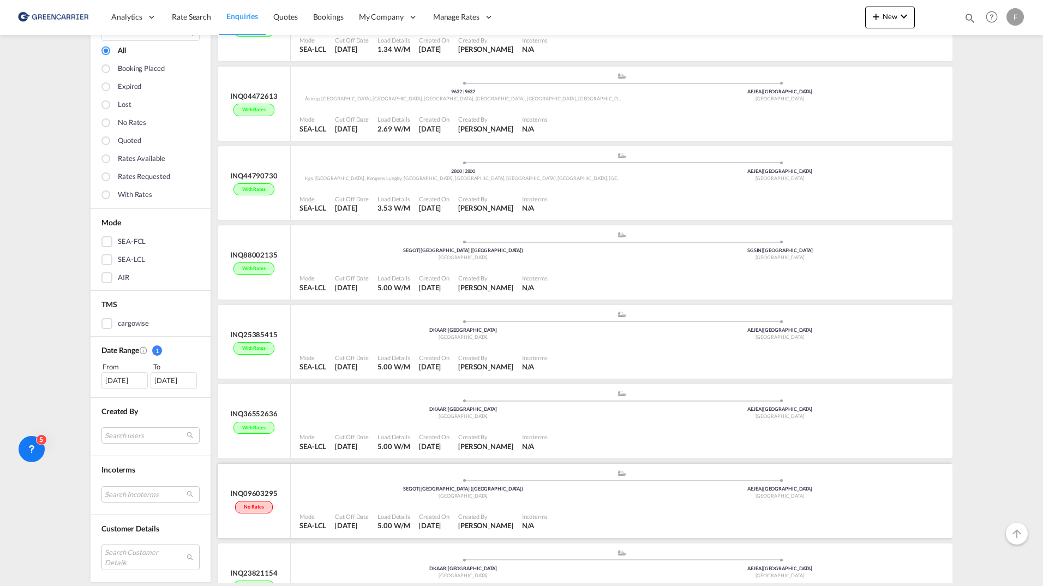
scroll to position [218, 0]
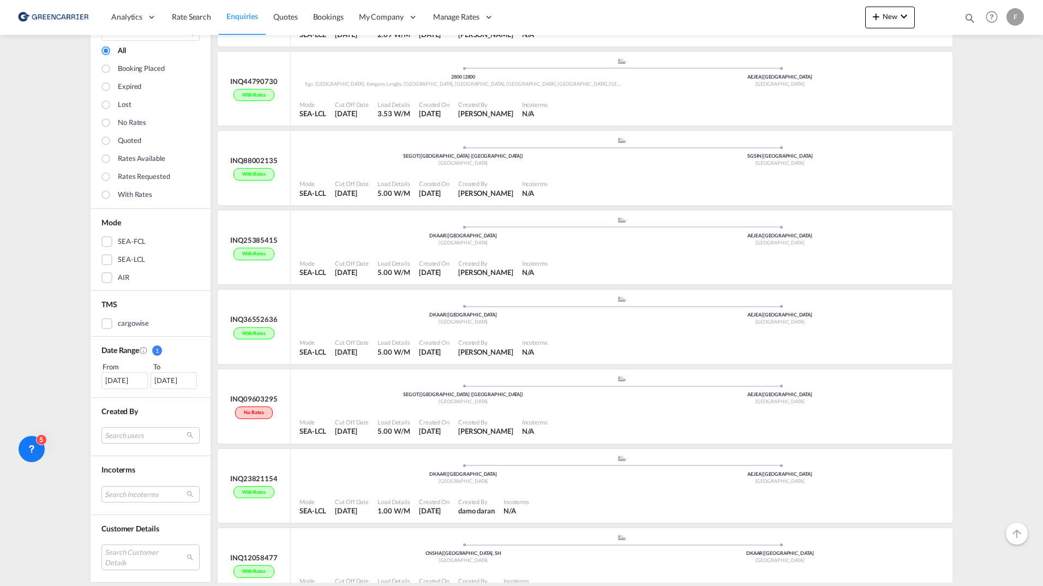
click at [65, 315] on div "Enquiries Manage all your searches Filters Clear All Status 1 All Booking place…" at bounding box center [521, 309] width 1043 height 548
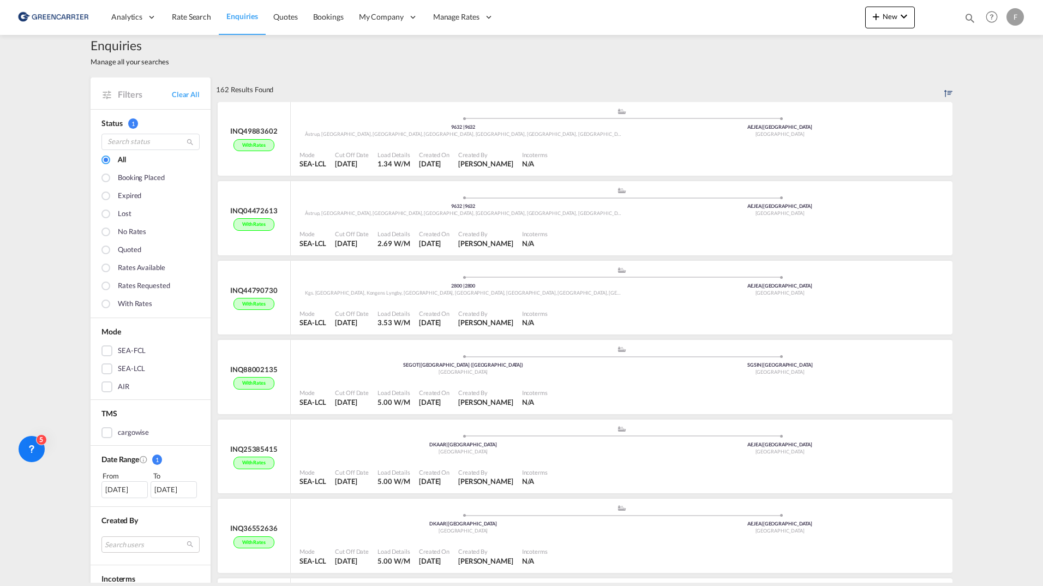
scroll to position [0, 0]
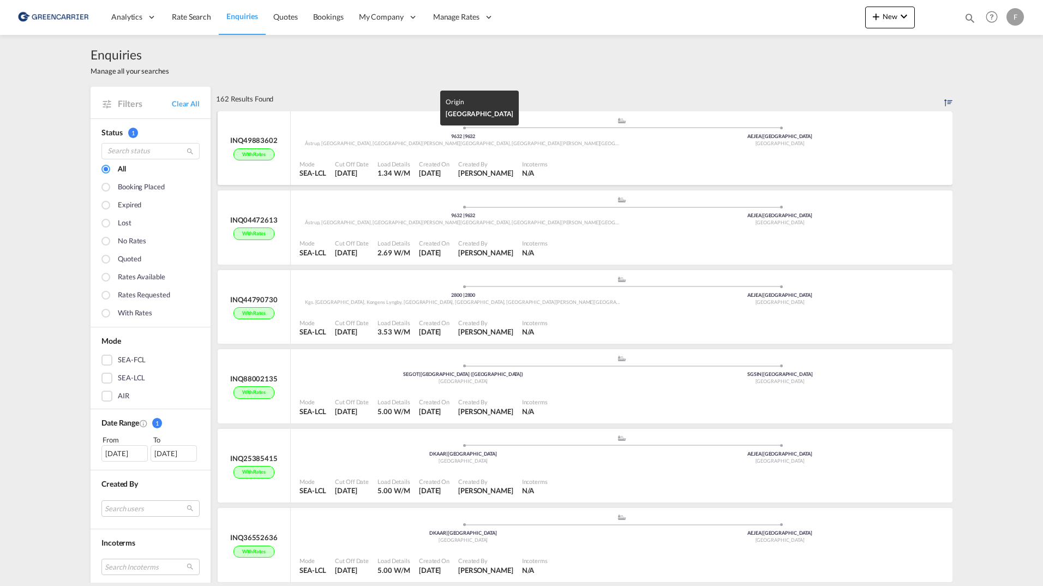
click at [364, 144] on span "Åstrup, [GEOGRAPHIC_DATA], [GEOGRAPHIC_DATA][PERSON_NAME][GEOGRAPHIC_DATA], [GE…" at bounding box center [994, 143] width 1379 height 6
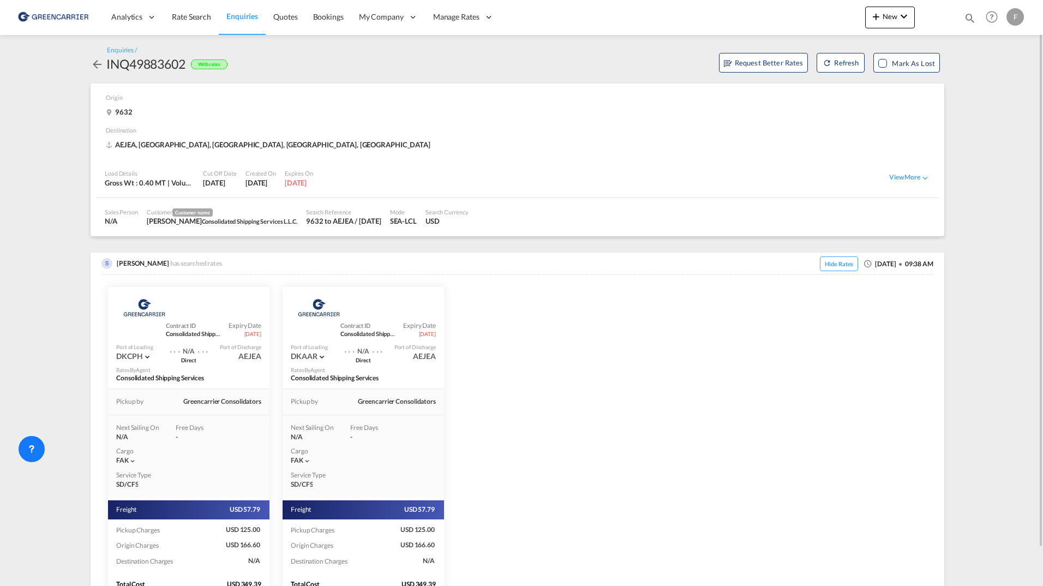
scroll to position [61, 0]
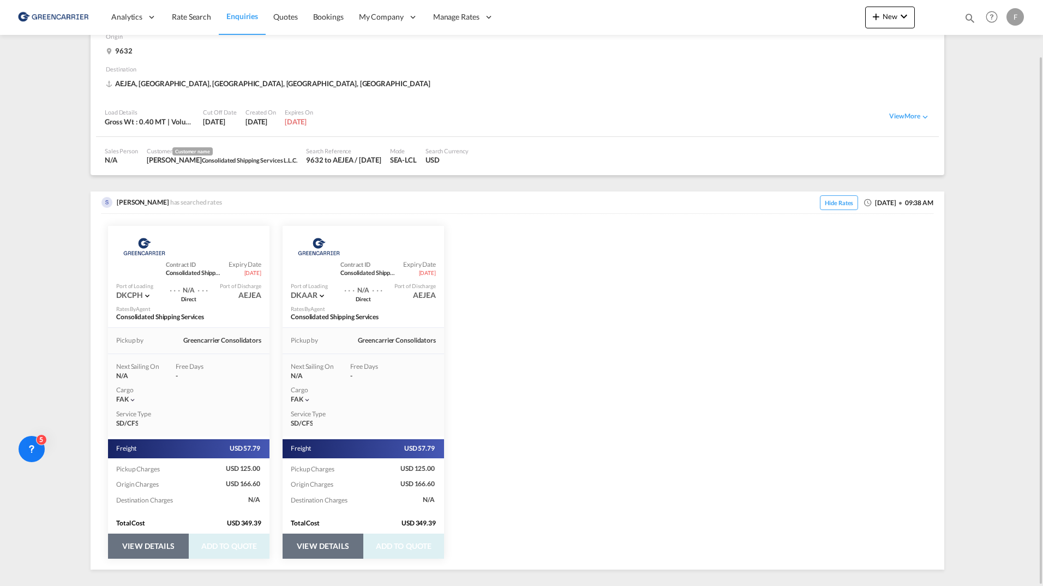
click at [309, 549] on button "VIEW DETAILS" at bounding box center [323, 545] width 81 height 25
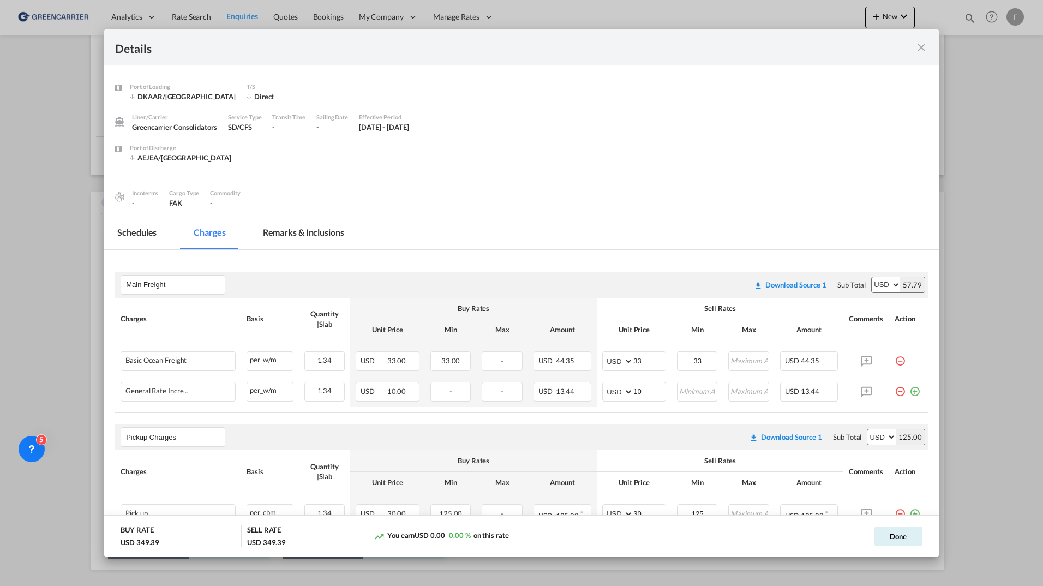
scroll to position [0, 0]
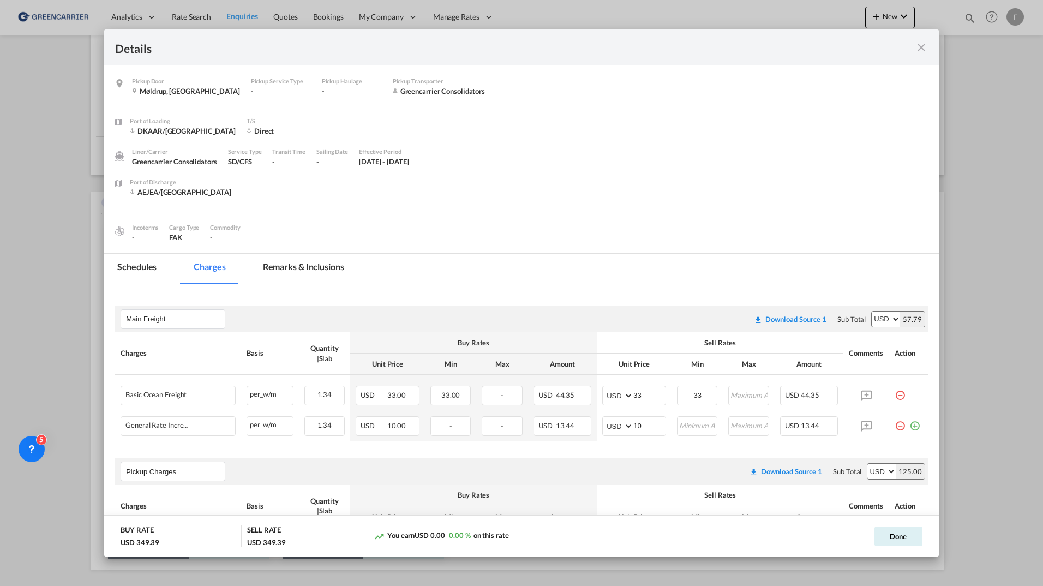
click at [920, 46] on md-icon "icon-close fg-AAA8AD m-0 cursor" at bounding box center [921, 47] width 13 height 13
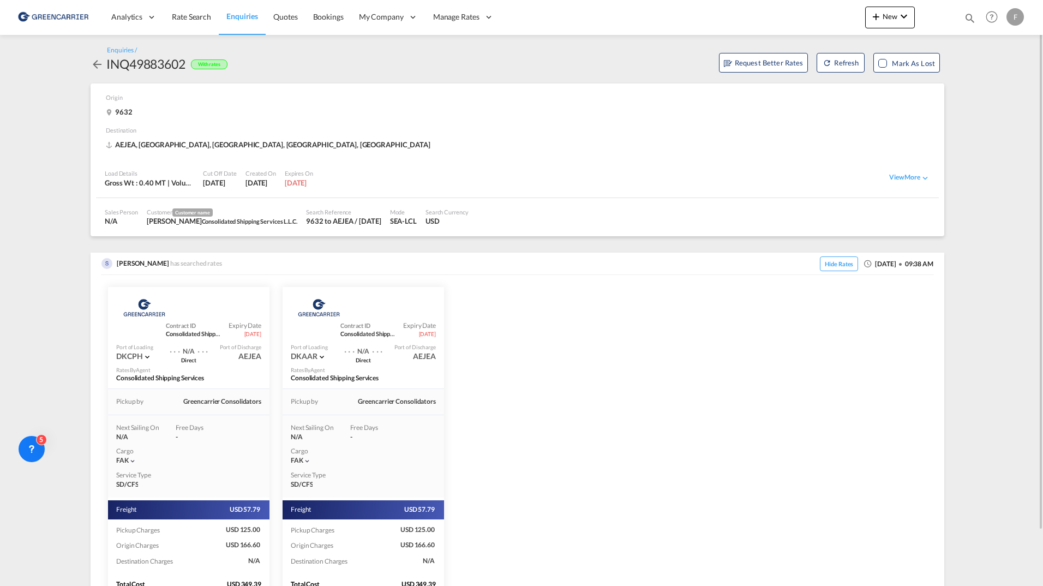
click at [97, 64] on md-icon "icon-arrow-left" at bounding box center [97, 64] width 13 height 13
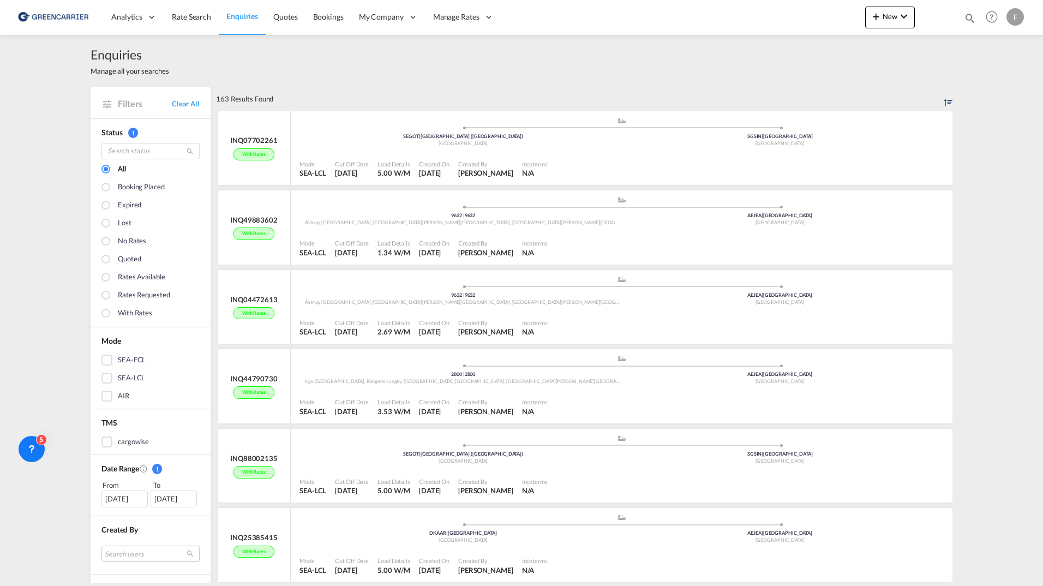
click at [237, 21] on span "Enquiries" at bounding box center [242, 15] width 32 height 9
click at [203, 19] on span "Rate Search" at bounding box center [191, 16] width 39 height 9
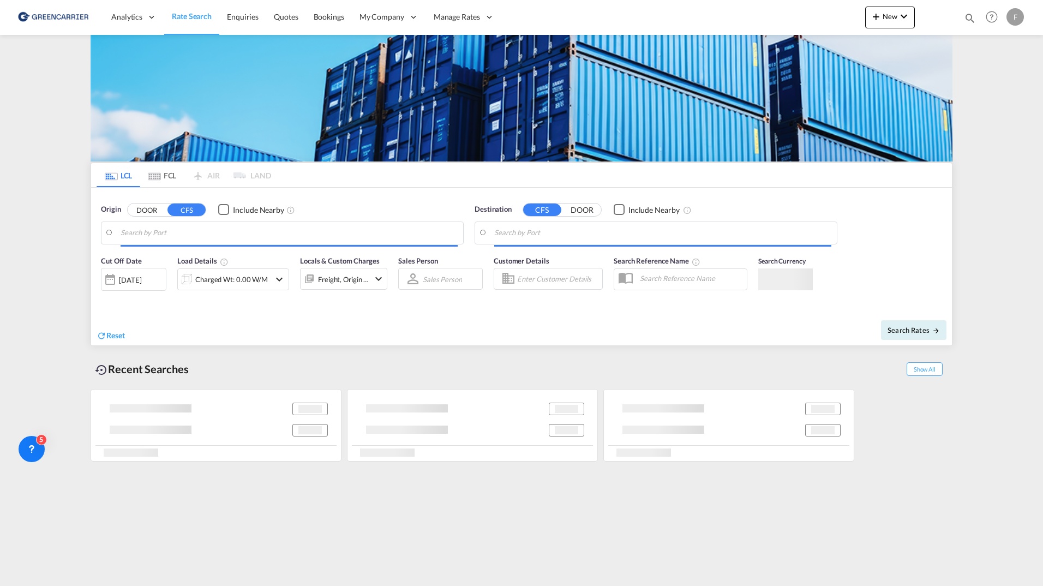
click at [160, 209] on button "DOOR" at bounding box center [147, 209] width 38 height 13
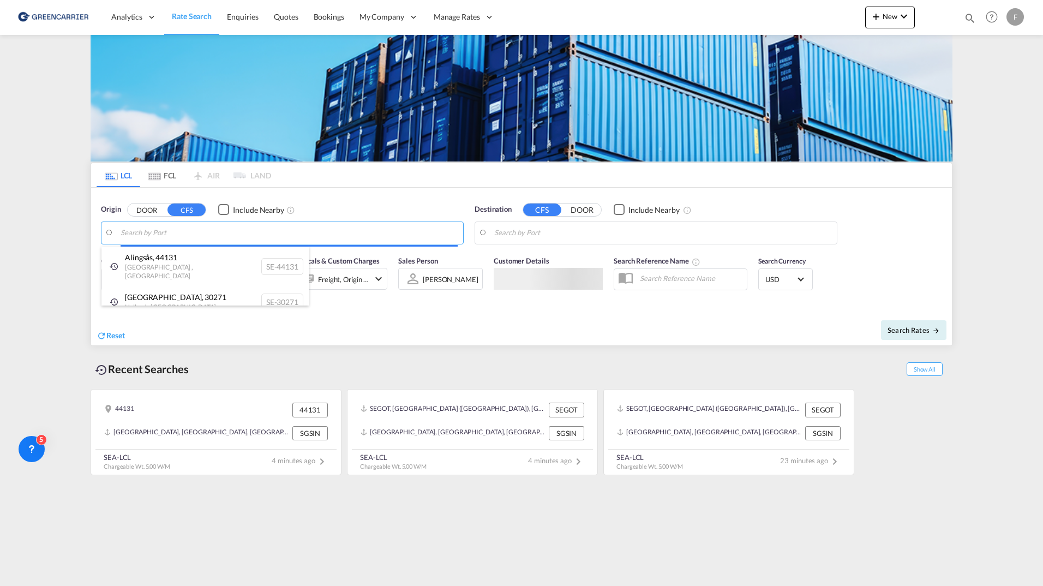
click at [177, 228] on body "Analytics Reports Dashboard Rate Search Enquiries Quotes Bookings" at bounding box center [521, 293] width 1043 height 586
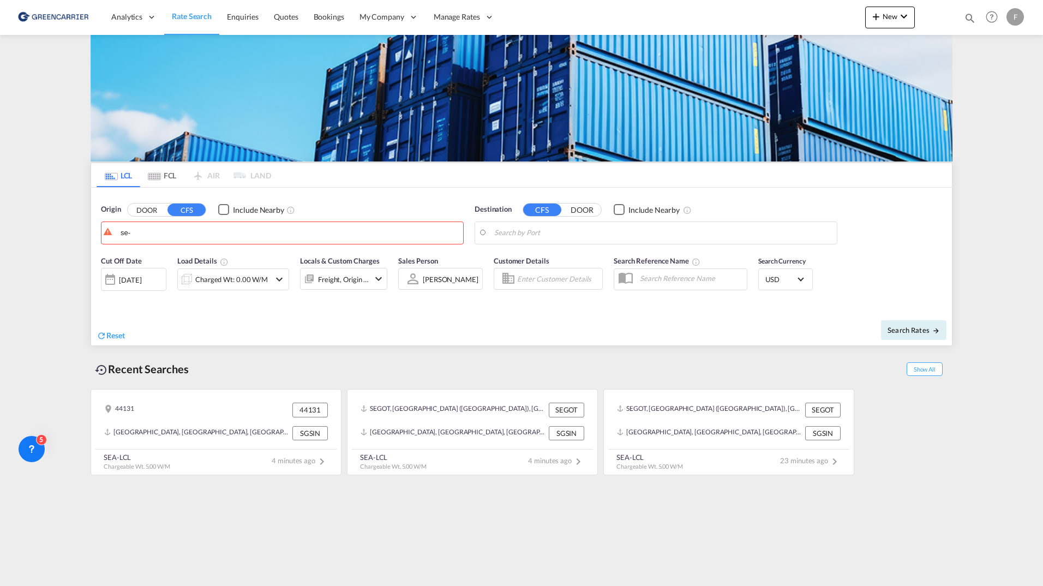
click at [151, 212] on button "DOOR" at bounding box center [147, 209] width 38 height 13
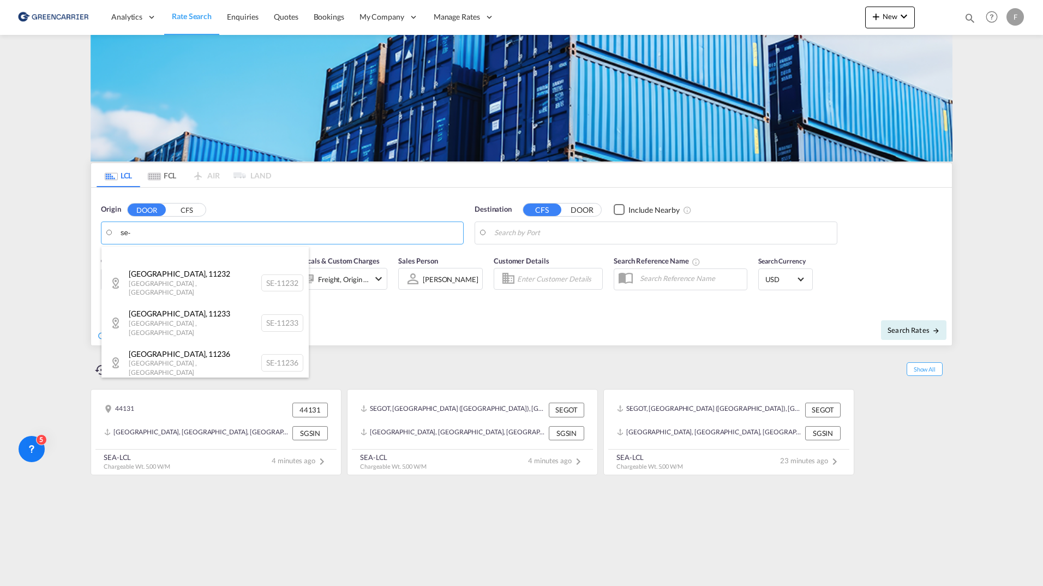
scroll to position [436, 0]
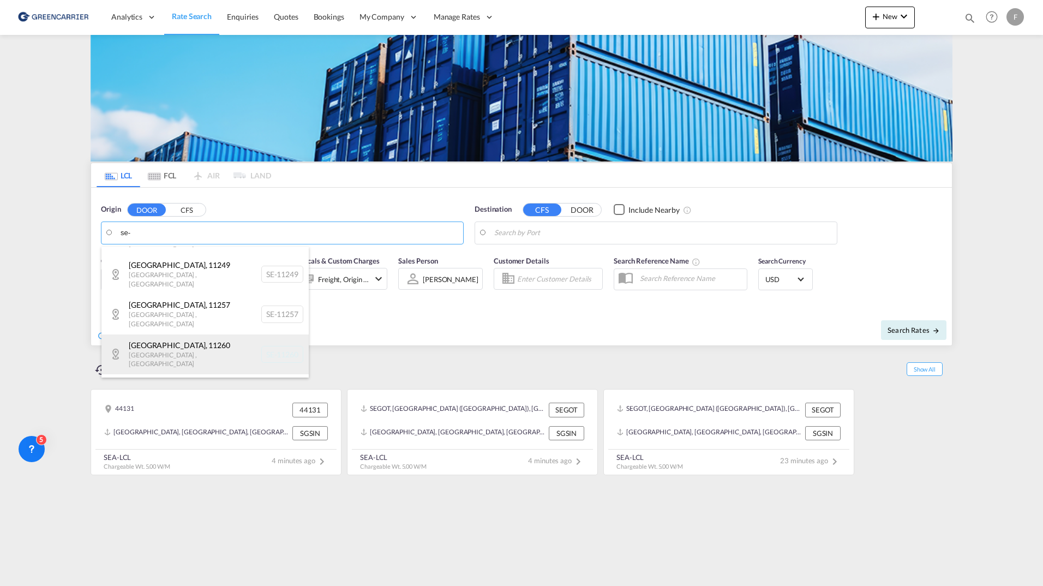
click at [201, 334] on div "[GEOGRAPHIC_DATA] , 11260 [GEOGRAPHIC_DATA] , [GEOGRAPHIC_DATA] SE-11260" at bounding box center [204, 354] width 207 height 40
type input "SE-11260, [GEOGRAPHIC_DATA], [GEOGRAPHIC_DATA]"
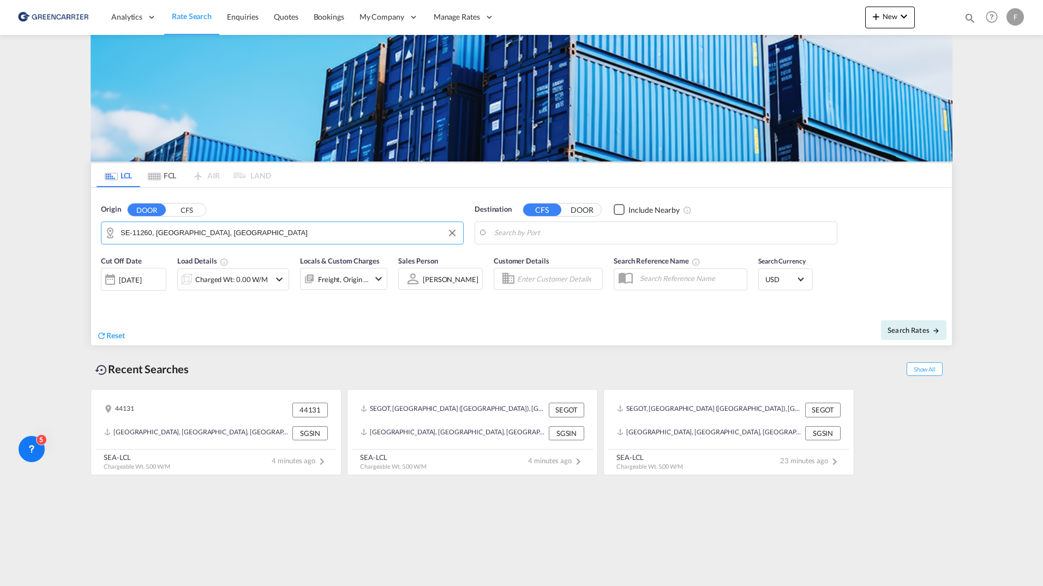
click at [587, 235] on body "Analytics Reports Dashboard Rate Search Enquiries Quotes Bookings" at bounding box center [521, 293] width 1043 height 586
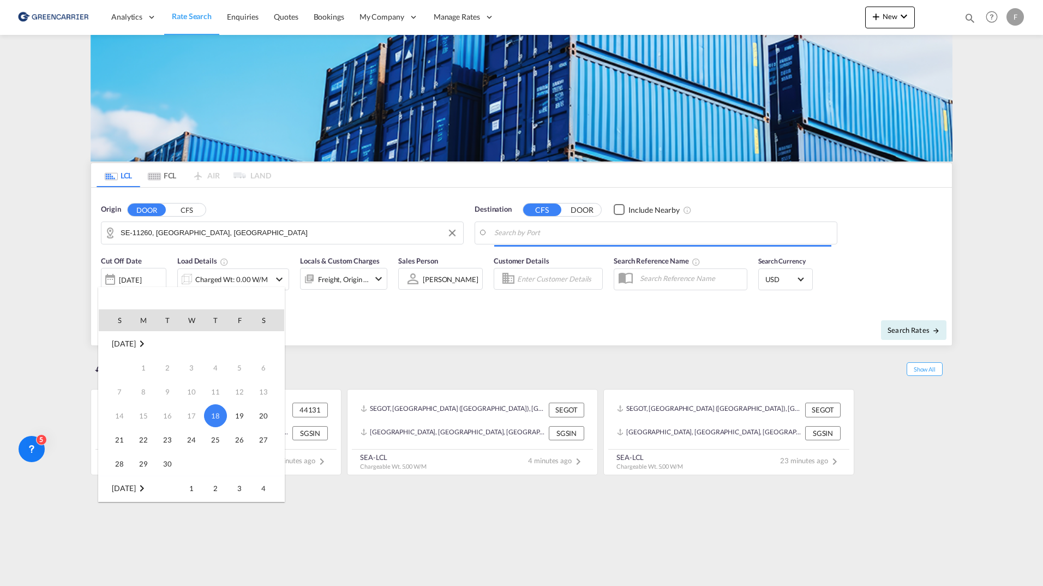
scroll to position [0, 0]
click at [587, 235] on div at bounding box center [521, 293] width 1043 height 586
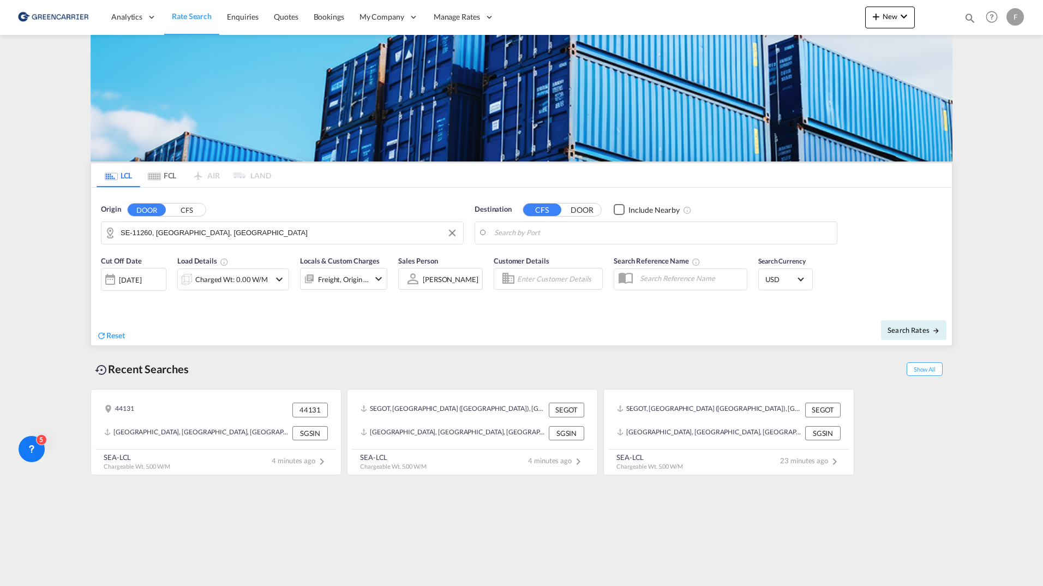
click at [587, 235] on body "Analytics Reports Dashboard Rate Search Enquiries Quotes Bookings" at bounding box center [521, 293] width 1043 height 586
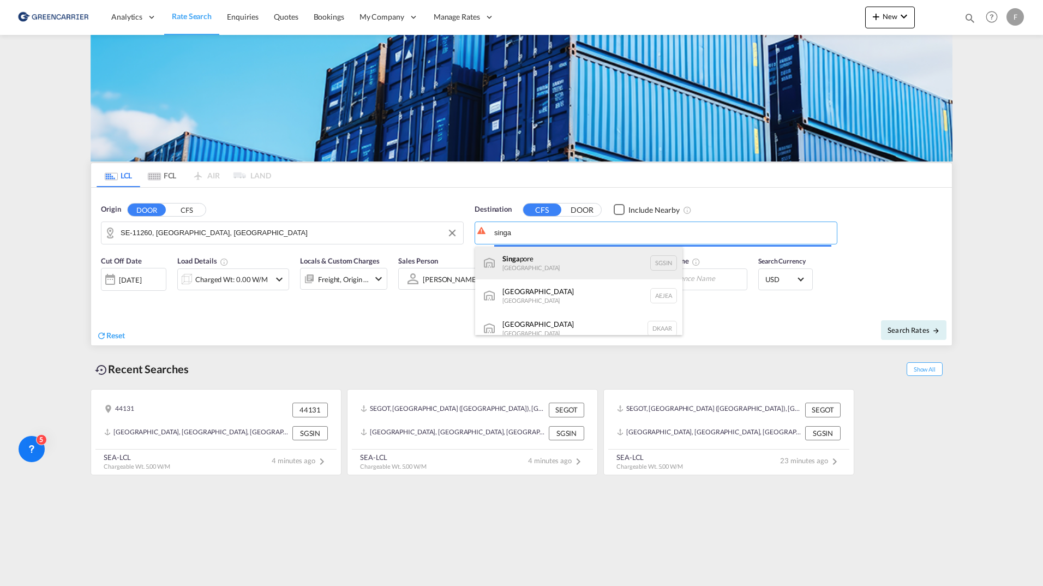
click at [545, 251] on div "Singa pore [GEOGRAPHIC_DATA] [GEOGRAPHIC_DATA]" at bounding box center [578, 263] width 207 height 33
type input "[GEOGRAPHIC_DATA], SGSIN"
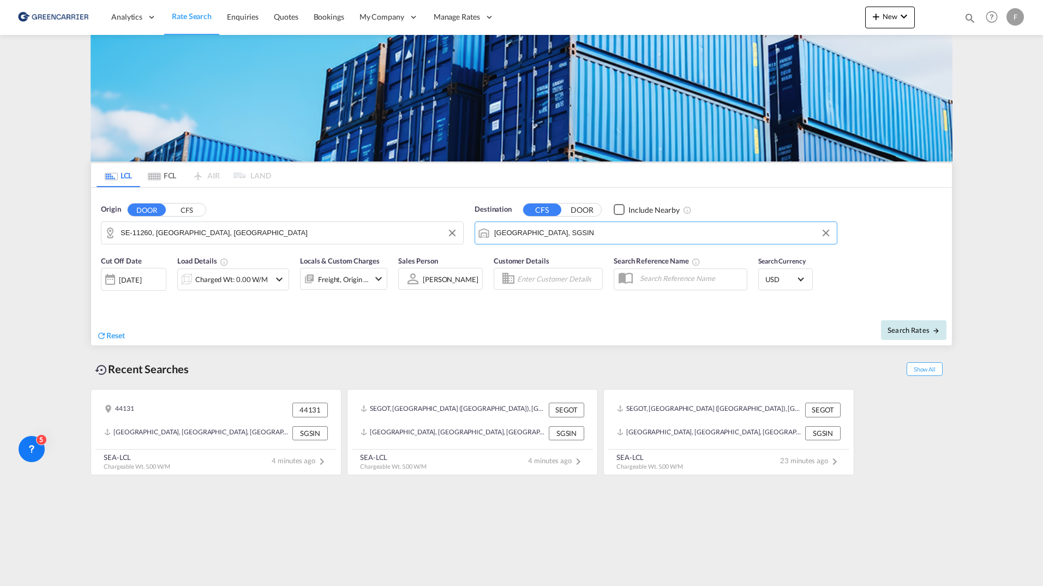
click at [910, 331] on span "Search Rates" at bounding box center [913, 330] width 52 height 9
click at [257, 284] on div "Charged Wt: 0.00 W/M" at bounding box center [233, 279] width 73 height 15
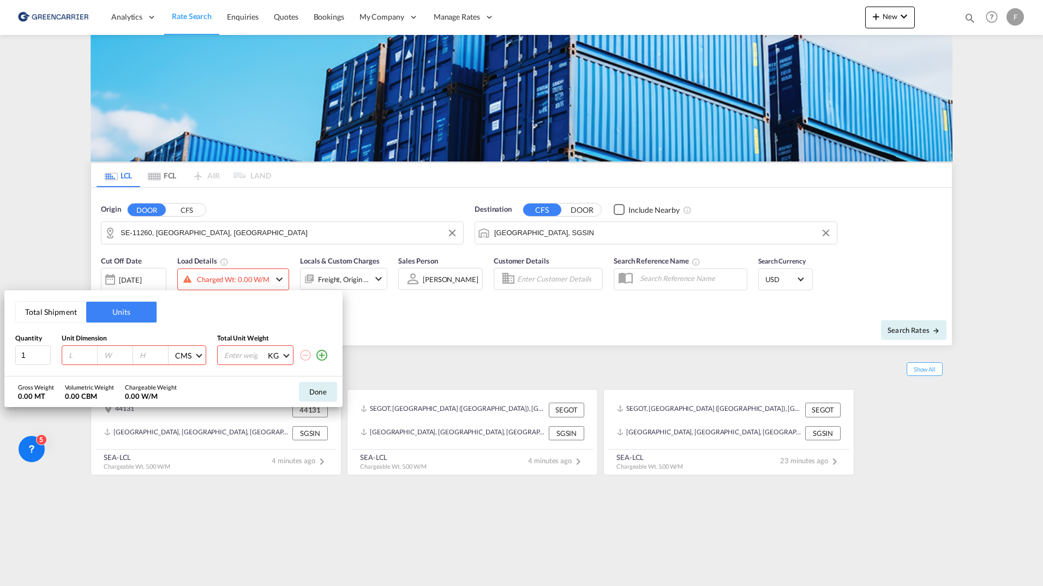
click at [46, 319] on button "Total Shipment" at bounding box center [51, 312] width 70 height 21
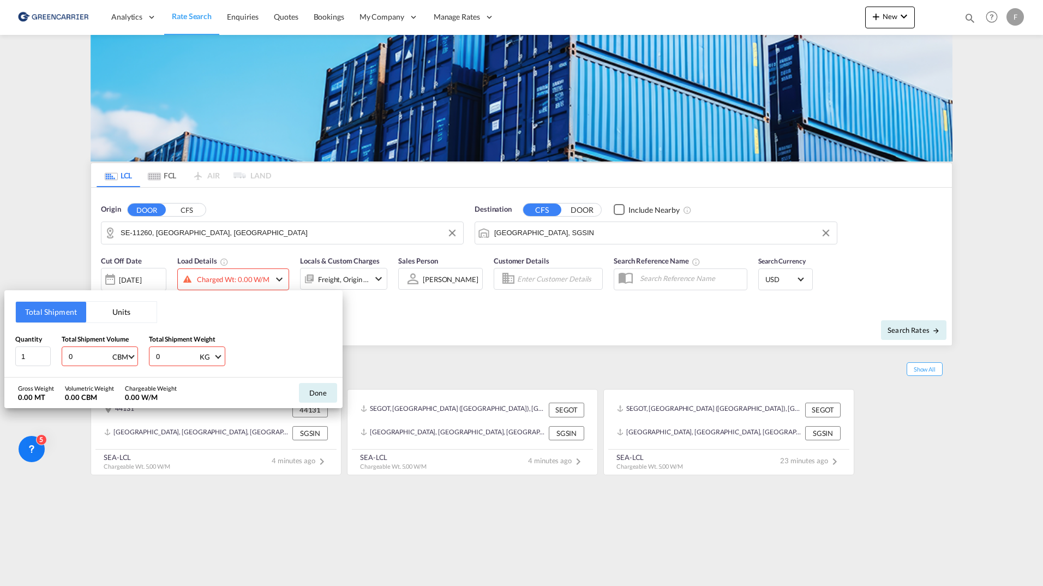
click at [69, 360] on input "0" at bounding box center [90, 356] width 44 height 19
click at [46, 358] on input "1" at bounding box center [32, 356] width 35 height 20
type input "14"
drag, startPoint x: 32, startPoint y: 356, endPoint x: 20, endPoint y: 356, distance: 12.0
click at [20, 356] on input "014" at bounding box center [32, 356] width 35 height 20
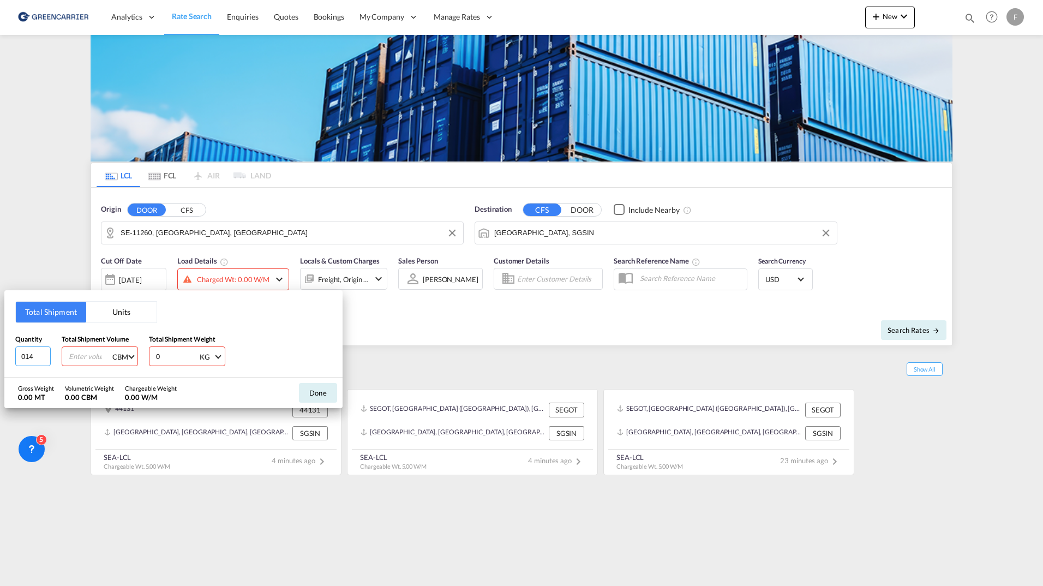
click at [20, 356] on input "014" at bounding box center [32, 356] width 35 height 20
type input "2"
click at [115, 364] on div "Quantity 2 Total Shipment Volume 2 CBM CBM CFT Total Shipment Weight 0 KG KG LB" at bounding box center [173, 350] width 316 height 33
type input "100"
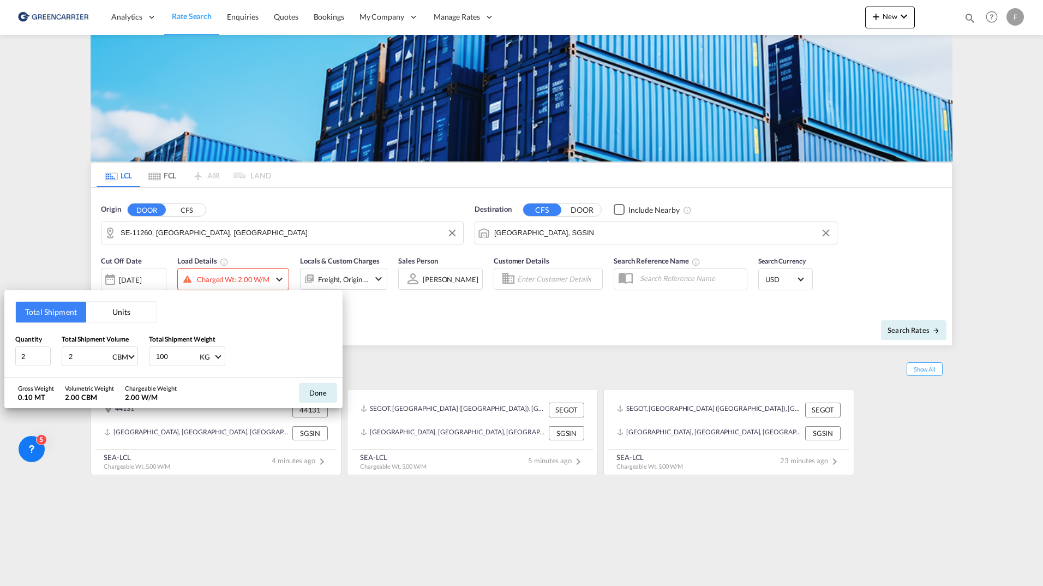
click at [303, 388] on button "Done" at bounding box center [318, 393] width 38 height 20
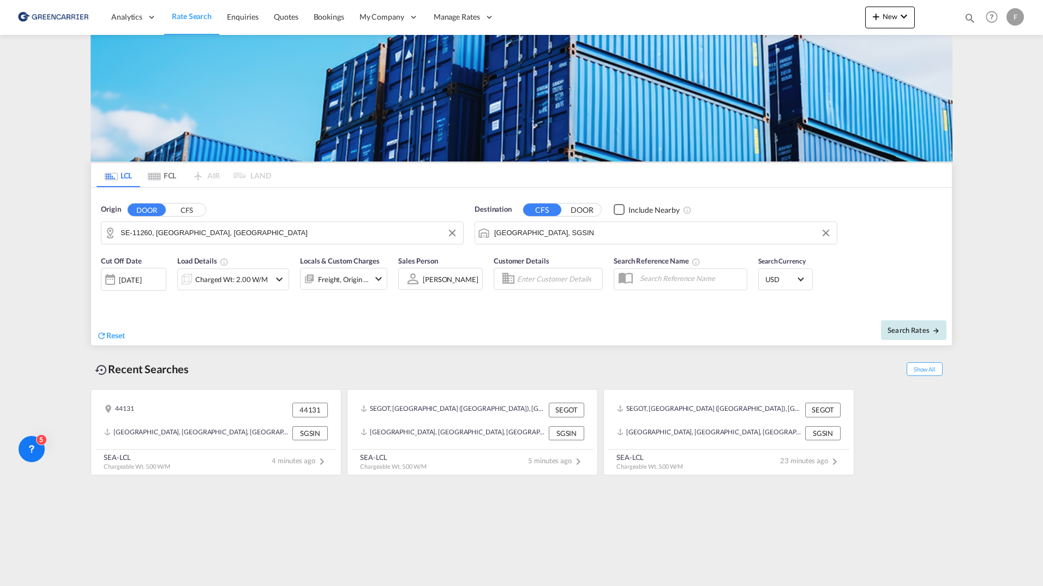
click at [905, 328] on span "Search Rates" at bounding box center [913, 330] width 52 height 9
type input "11260 to SGSIN / [DATE]"
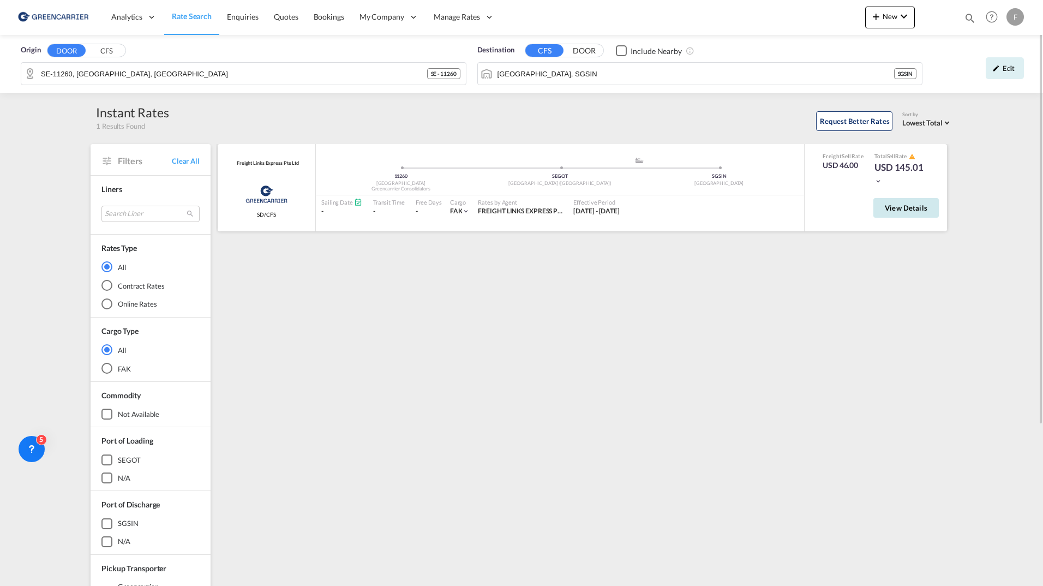
click at [903, 214] on button "View Details" at bounding box center [905, 208] width 65 height 20
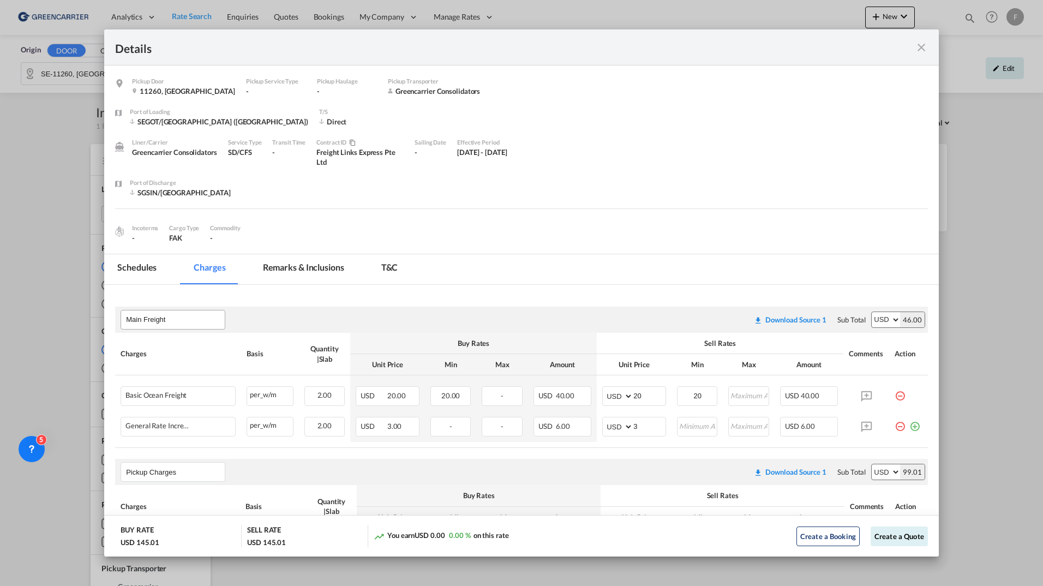
scroll to position [152, 0]
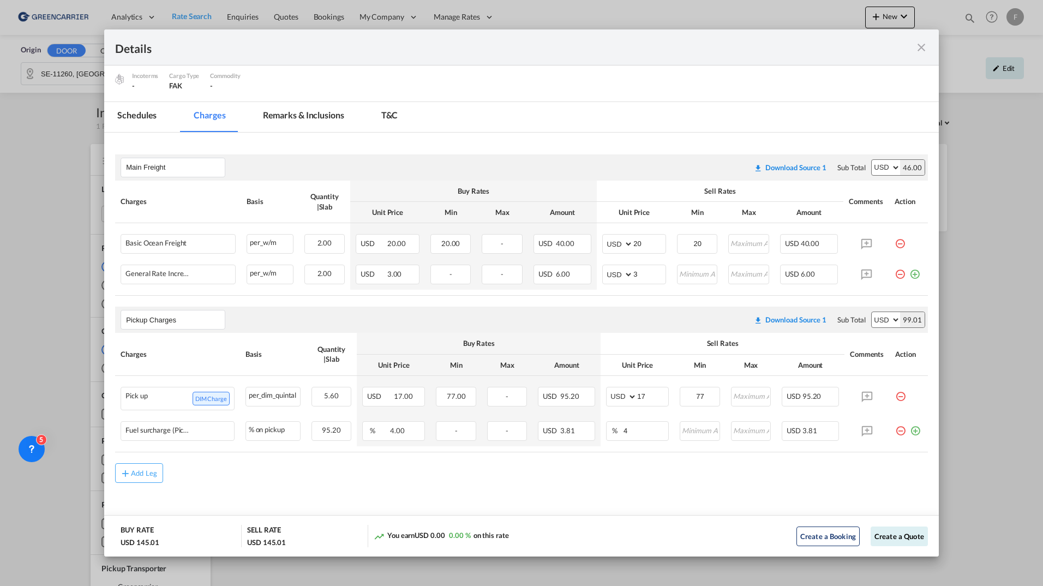
click at [919, 51] on md-icon "icon-close fg-AAA8AD m-0 cursor" at bounding box center [921, 47] width 13 height 13
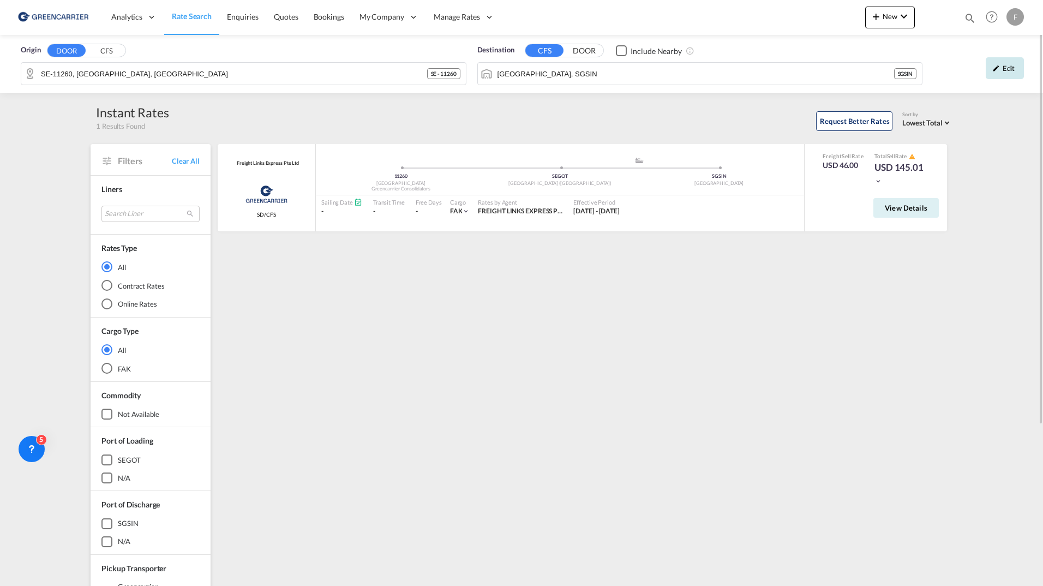
click at [1019, 72] on div "Edit" at bounding box center [1005, 68] width 38 height 22
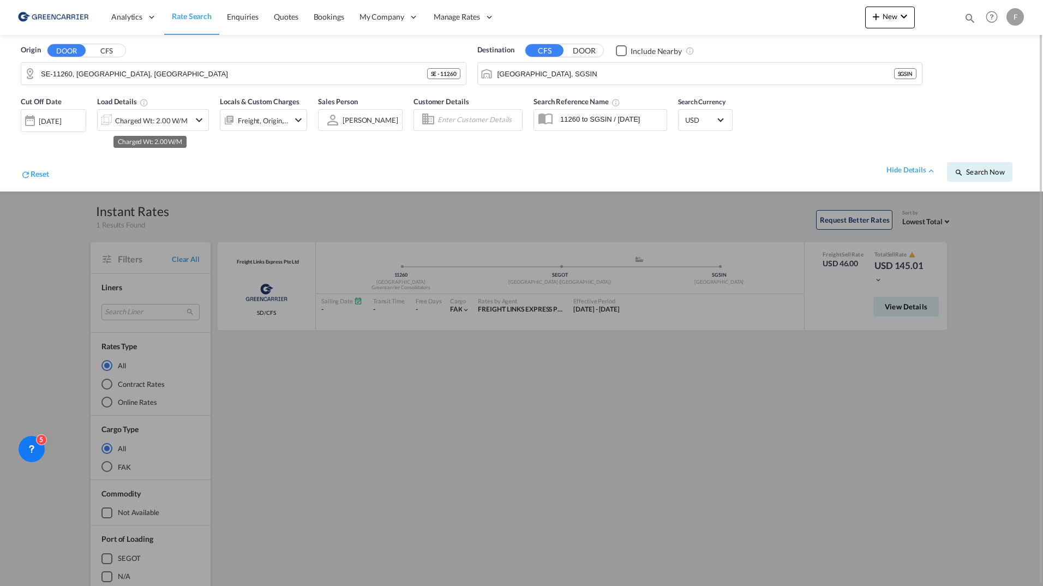
click at [181, 119] on div "Charged Wt: 2.00 W/M" at bounding box center [151, 120] width 73 height 15
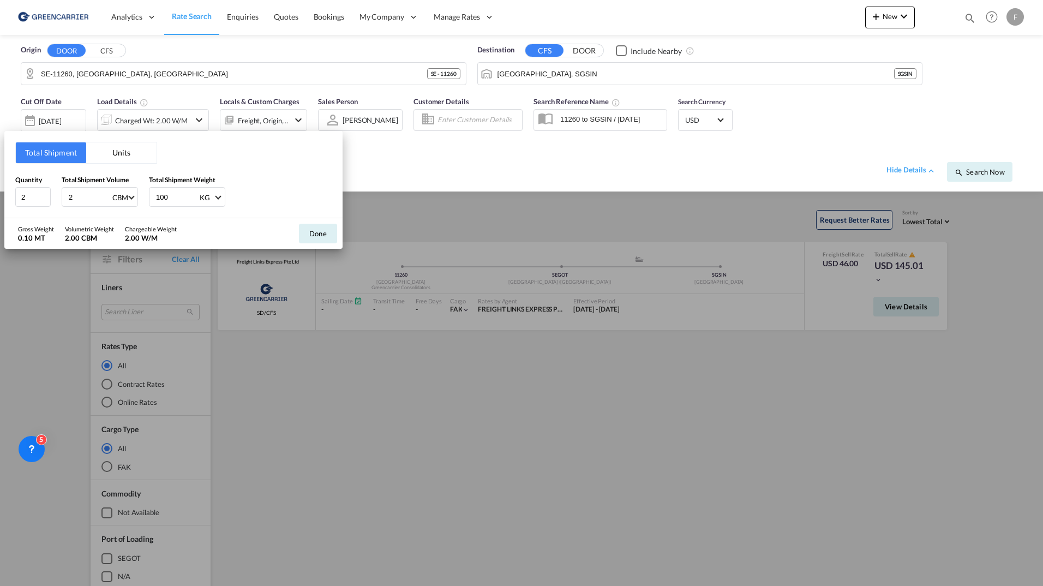
drag, startPoint x: 82, startPoint y: 201, endPoint x: 71, endPoint y: 200, distance: 11.0
click at [71, 201] on input "2" at bounding box center [90, 197] width 44 height 19
type input "0.5"
drag, startPoint x: 173, startPoint y: 201, endPoint x: 160, endPoint y: 200, distance: 13.1
click at [147, 201] on div "Quantity 2 Total Shipment Volume 0.5 CBM CBM CFT Total Shipment Weight 100 KG K…" at bounding box center [173, 191] width 316 height 33
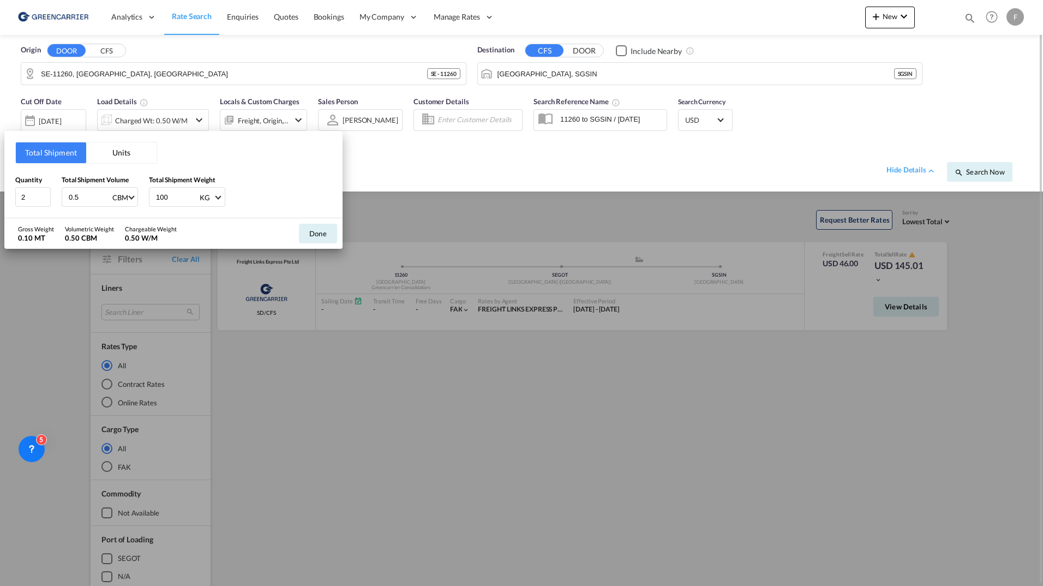
click at [327, 231] on button "Done" at bounding box center [318, 234] width 38 height 20
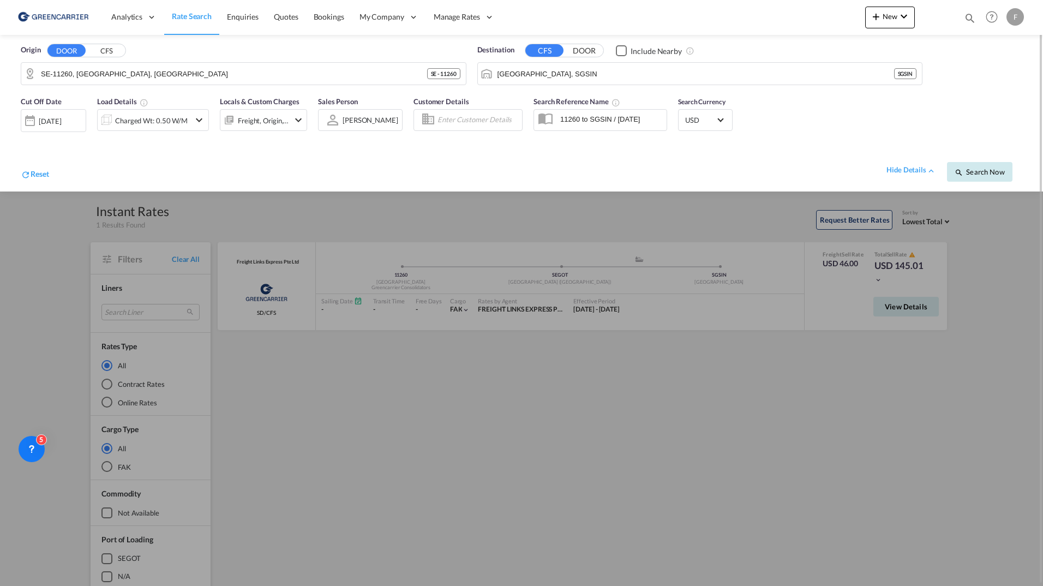
click at [965, 175] on span "Search Now" at bounding box center [979, 171] width 50 height 9
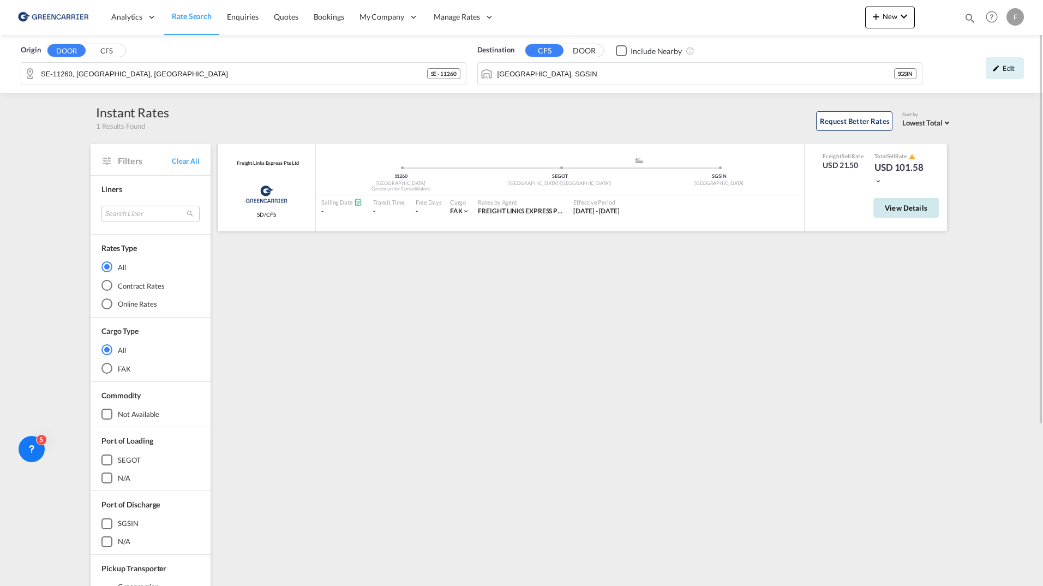
click at [916, 212] on span "View Details" at bounding box center [906, 207] width 43 height 9
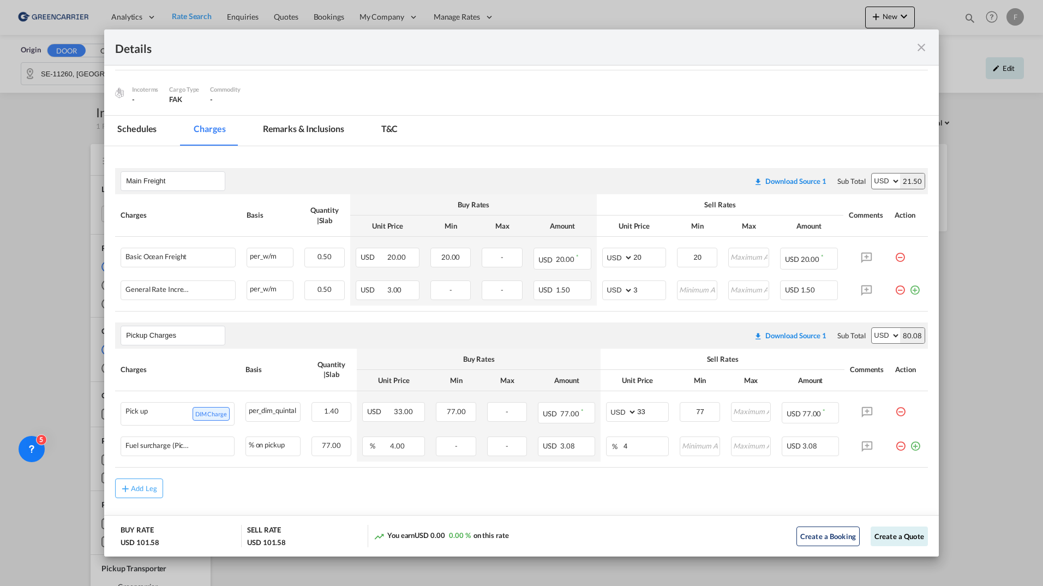
scroll to position [154, 0]
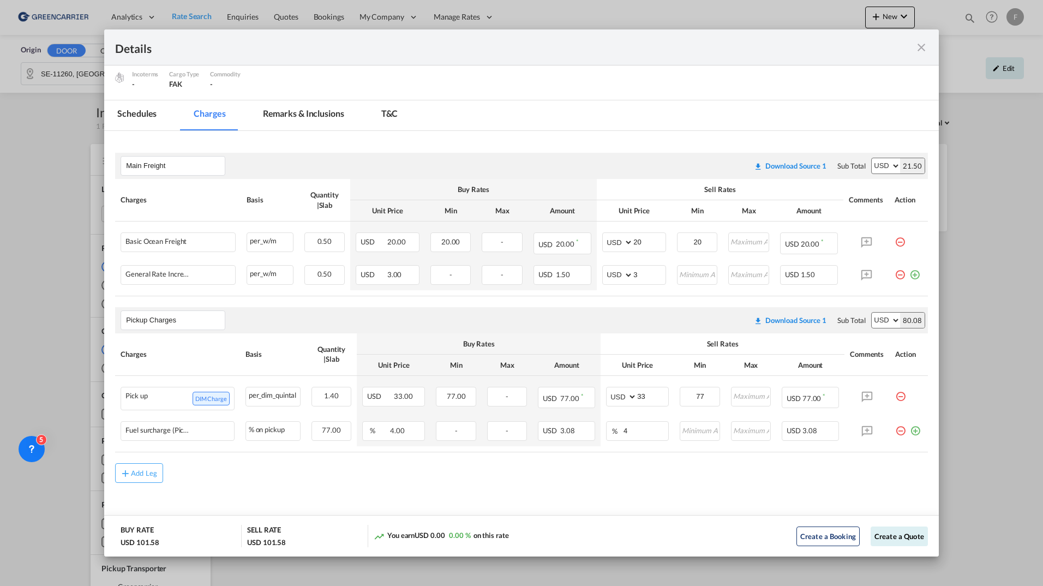
click at [916, 50] on md-icon "icon-close fg-AAA8AD m-0 cursor" at bounding box center [921, 47] width 13 height 13
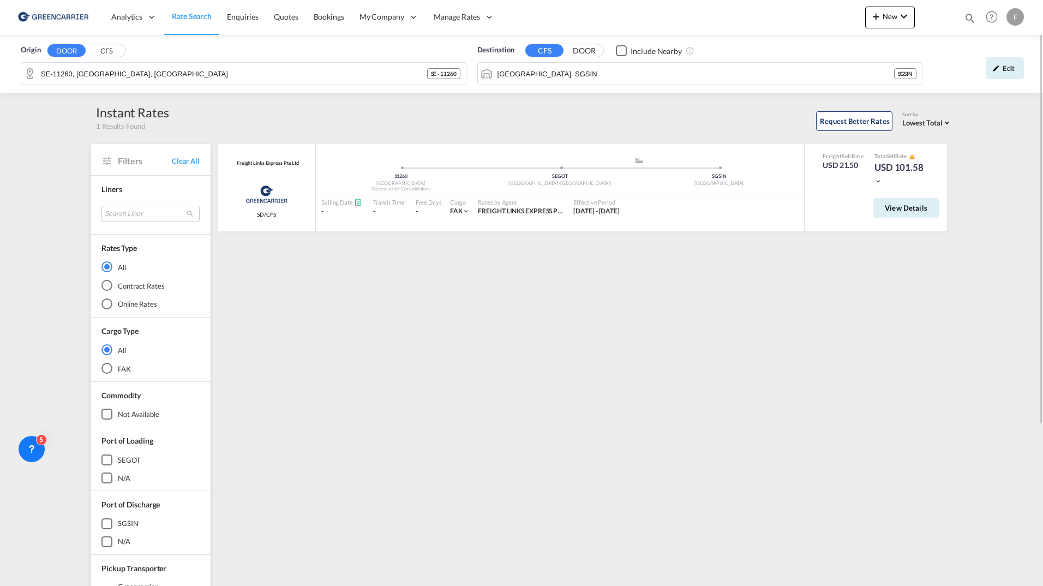
drag, startPoint x: 200, startPoint y: 17, endPoint x: 193, endPoint y: 21, distance: 7.3
click at [200, 17] on span "Rate Search" at bounding box center [192, 15] width 40 height 9
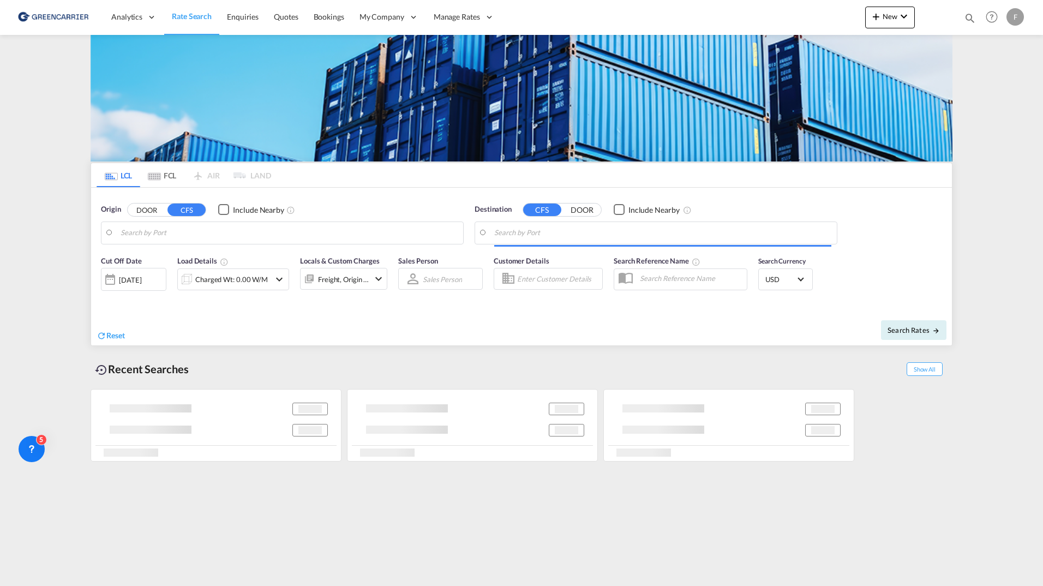
type input "SE-11260, [GEOGRAPHIC_DATA], [GEOGRAPHIC_DATA]"
type input "[GEOGRAPHIC_DATA], SGSIN"
